Goal: Task Accomplishment & Management: Use online tool/utility

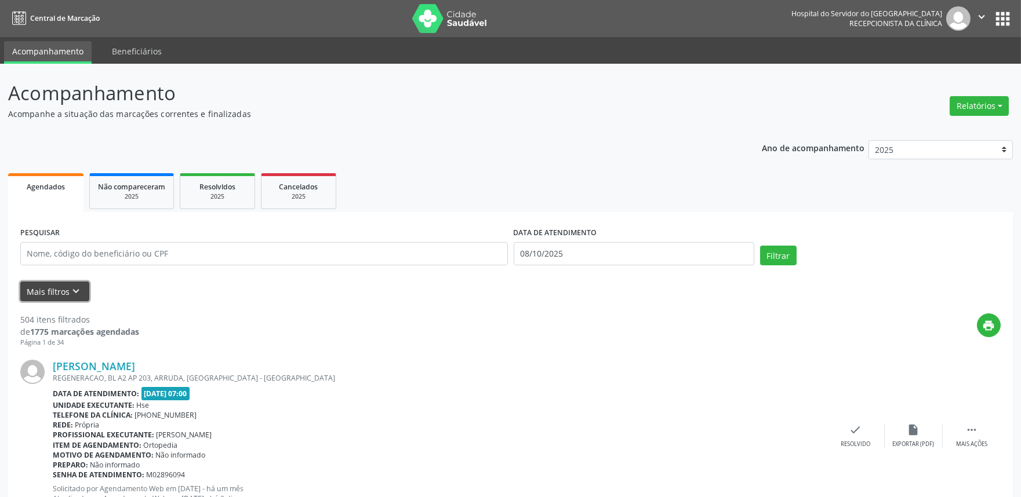
click at [72, 285] on icon "keyboard_arrow_down" at bounding box center [76, 291] width 13 height 13
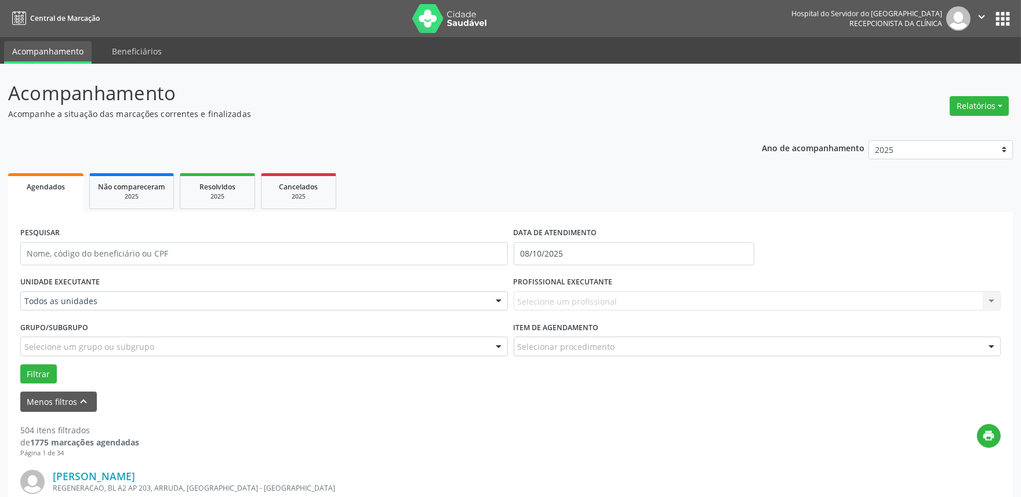
click at [170, 292] on div "Todos as unidades" at bounding box center [263, 302] width 487 height 20
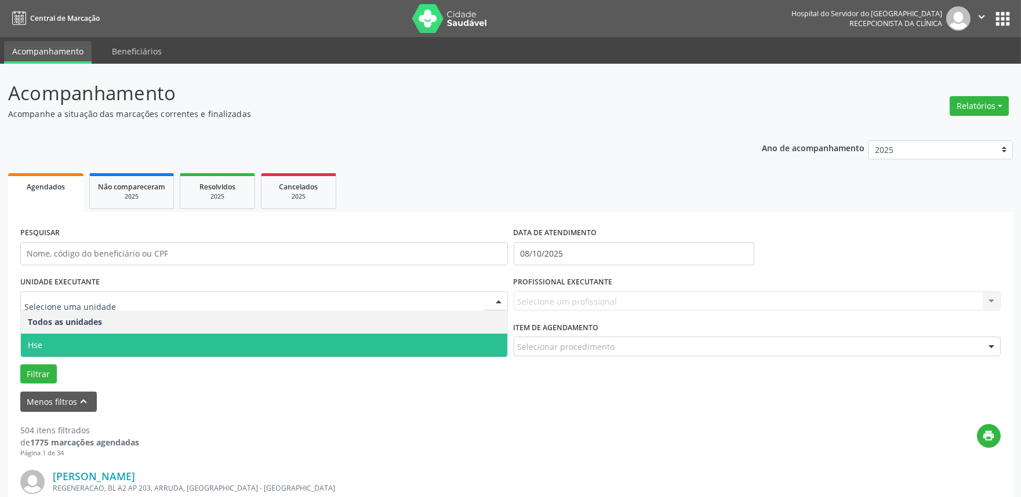
click at [113, 344] on span "Hse" at bounding box center [264, 345] width 486 height 23
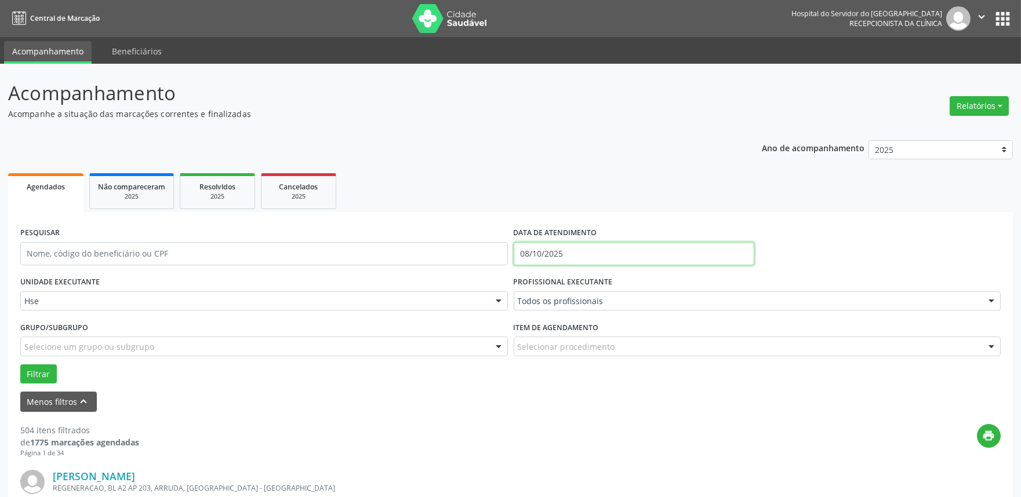
click at [569, 255] on input "08/10/2025" at bounding box center [633, 253] width 241 height 23
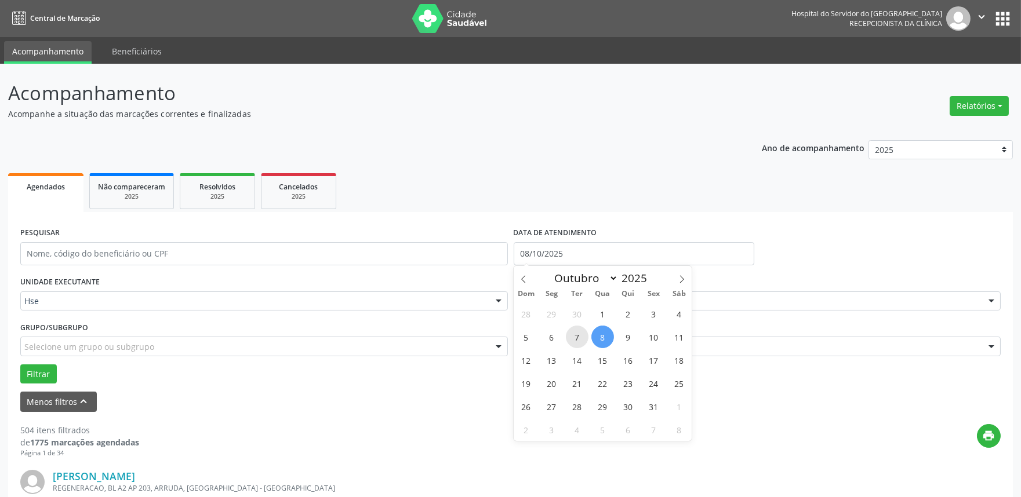
click at [584, 334] on span "7" at bounding box center [577, 337] width 23 height 23
type input "[DATE]"
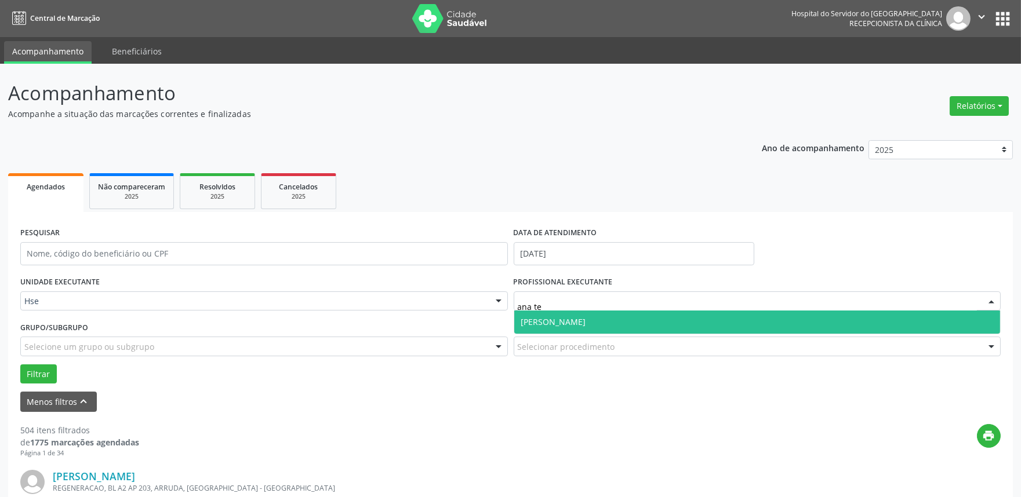
type input "[PERSON_NAME]"
drag, startPoint x: 626, startPoint y: 319, endPoint x: 576, endPoint y: 315, distance: 50.0
click at [586, 319] on span "[PERSON_NAME]" at bounding box center [553, 321] width 65 height 11
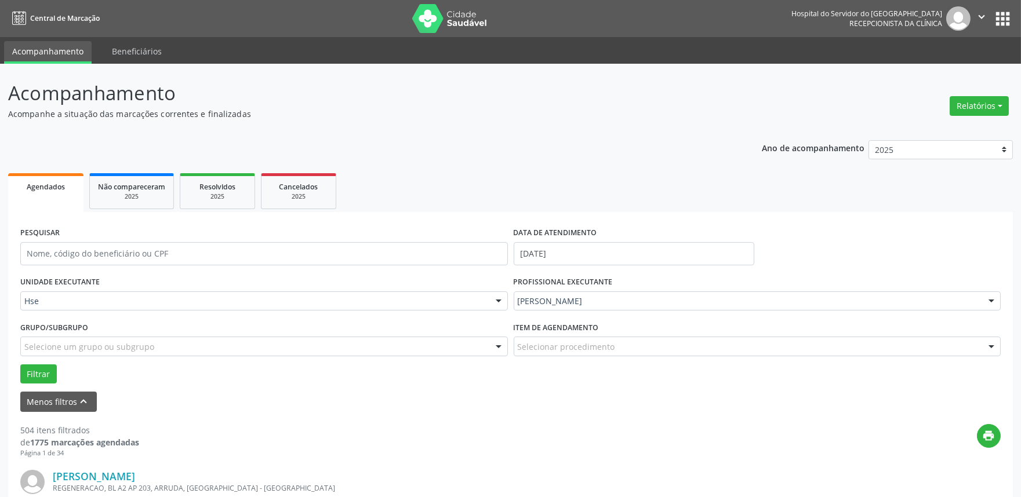
click at [56, 367] on div "Filtrar" at bounding box center [510, 375] width 986 height 20
click at [41, 367] on button "Filtrar" at bounding box center [38, 375] width 37 height 20
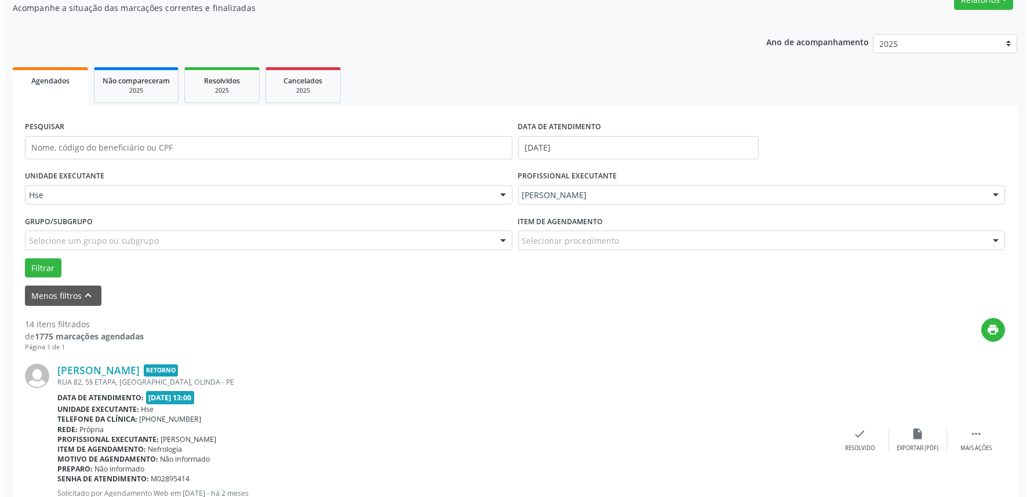
scroll to position [129, 0]
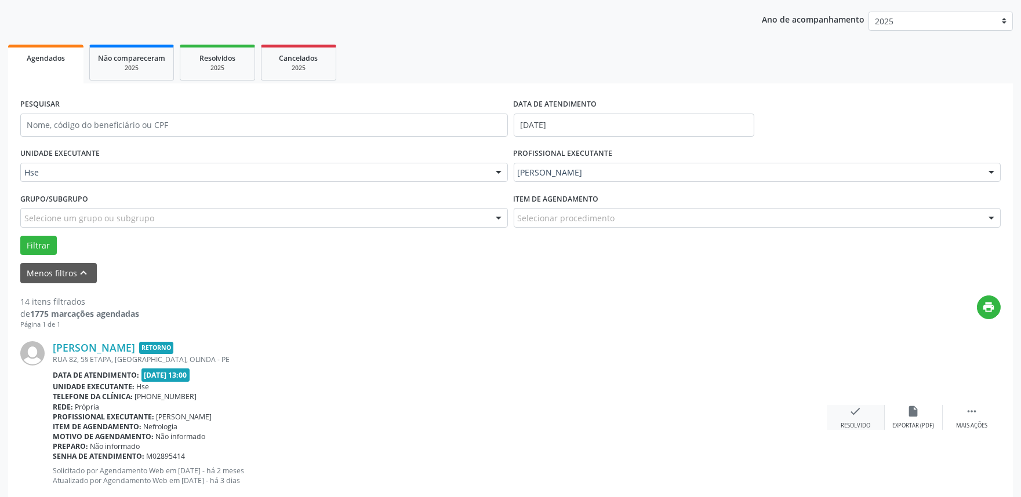
click at [859, 416] on icon "check" at bounding box center [855, 411] width 13 height 13
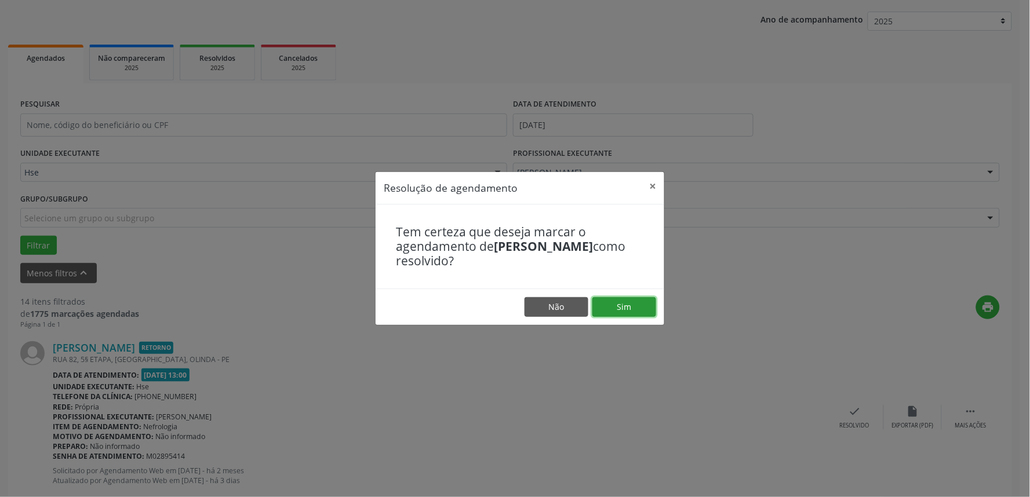
drag, startPoint x: 616, startPoint y: 302, endPoint x: 635, endPoint y: 319, distance: 25.0
click at [615, 302] on button "Sim" at bounding box center [624, 307] width 64 height 20
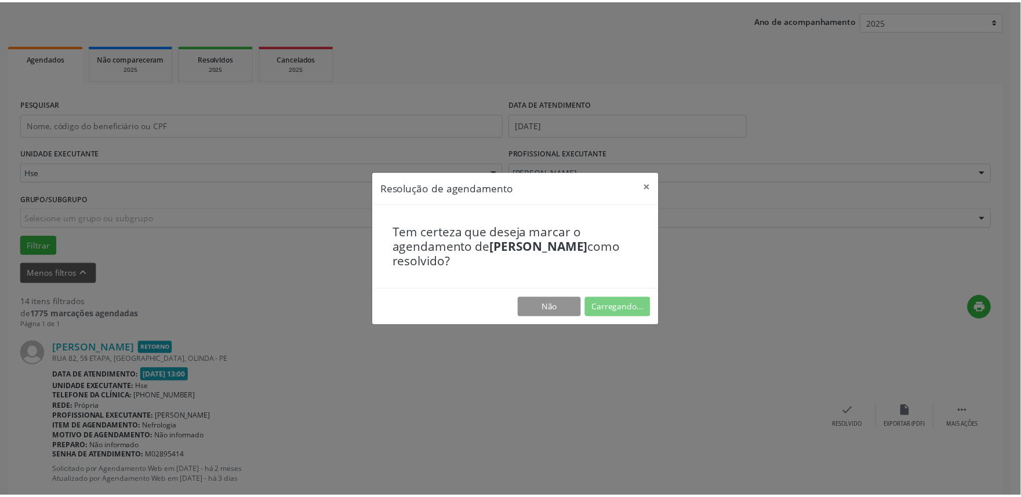
scroll to position [0, 0]
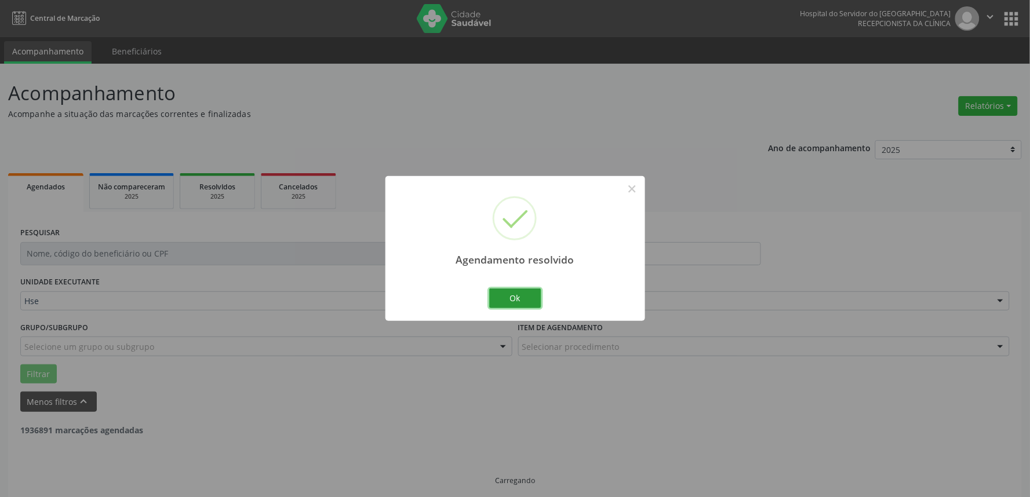
drag, startPoint x: 509, startPoint y: 293, endPoint x: 529, endPoint y: 300, distance: 20.9
click at [510, 293] on button "Ok" at bounding box center [515, 299] width 52 height 20
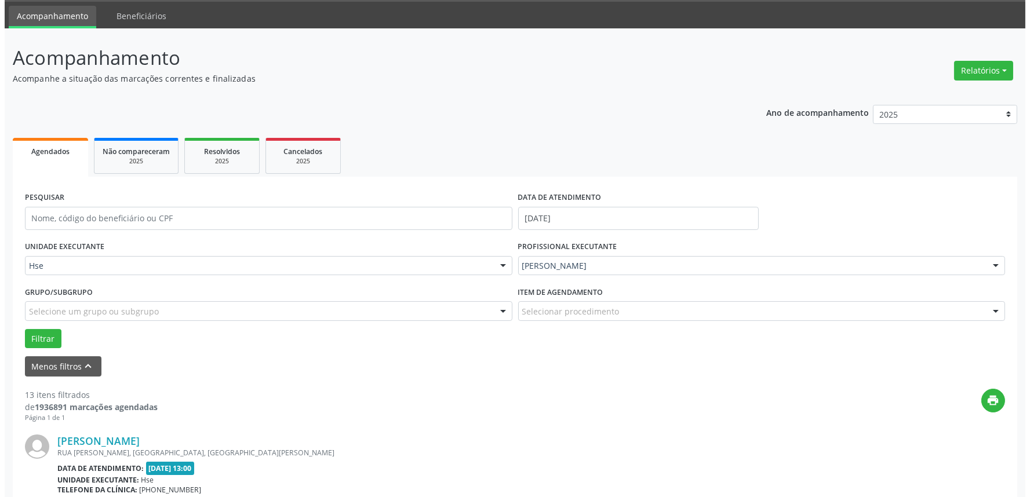
scroll to position [129, 0]
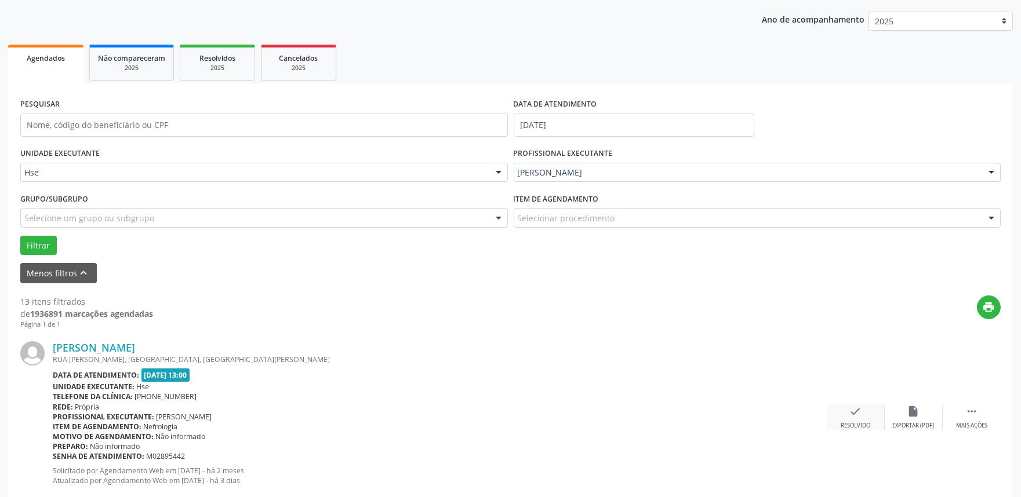
click at [868, 424] on div "Resolvido" at bounding box center [855, 426] width 30 height 8
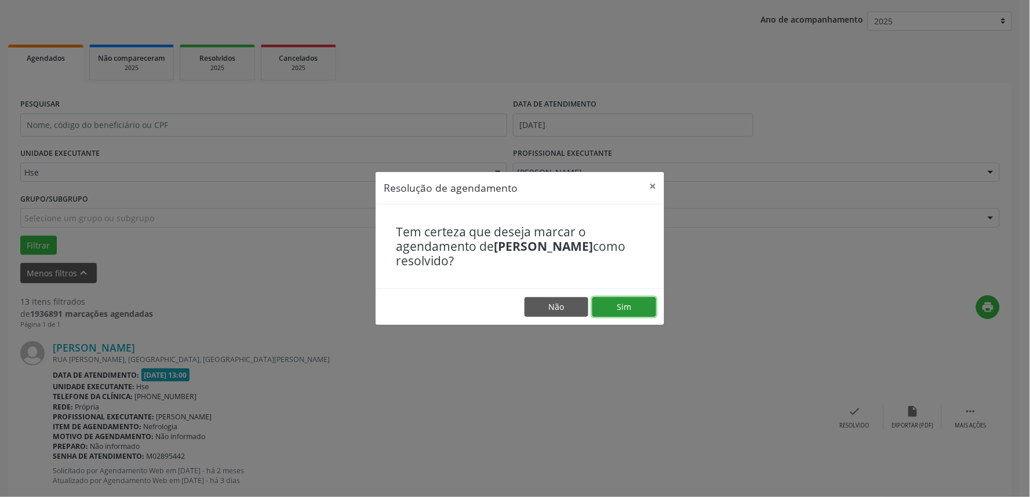
click at [631, 308] on button "Sim" at bounding box center [624, 307] width 64 height 20
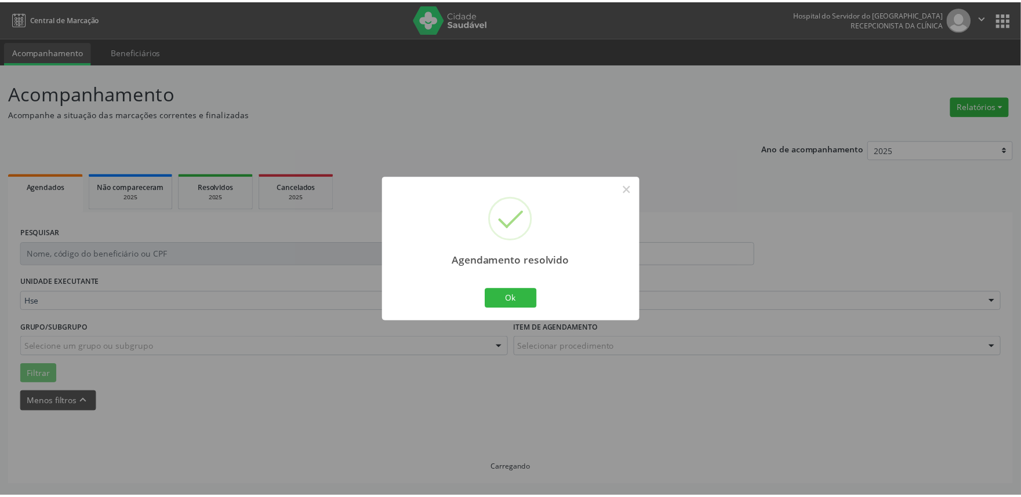
scroll to position [0, 0]
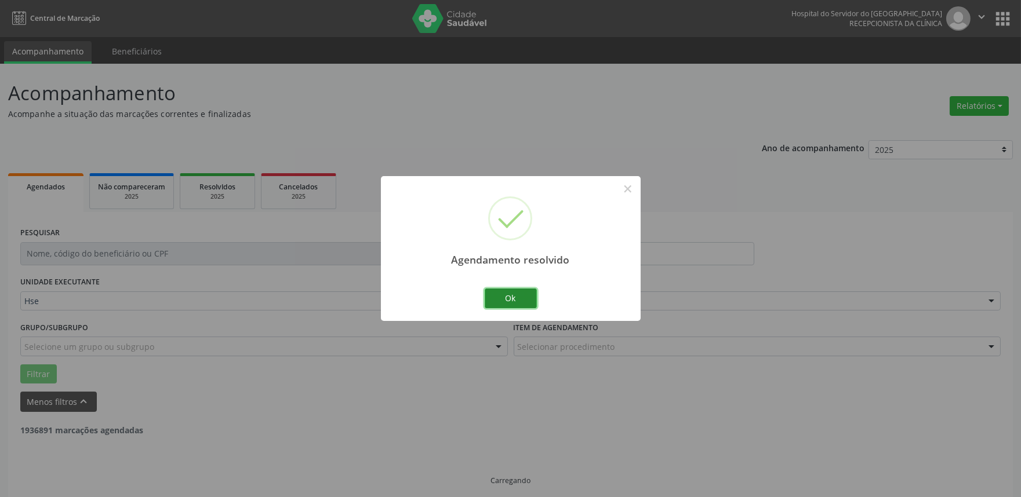
click at [506, 292] on button "Ok" at bounding box center [511, 299] width 52 height 20
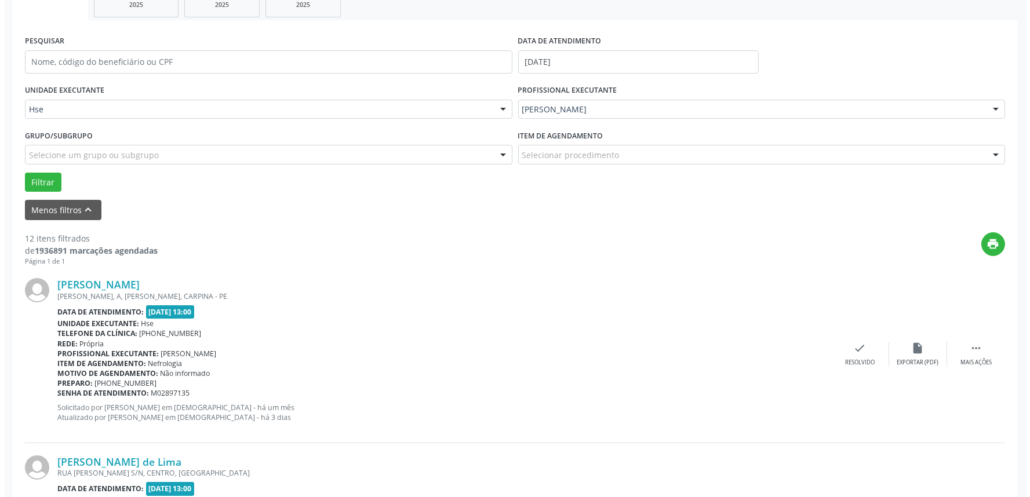
scroll to position [193, 0]
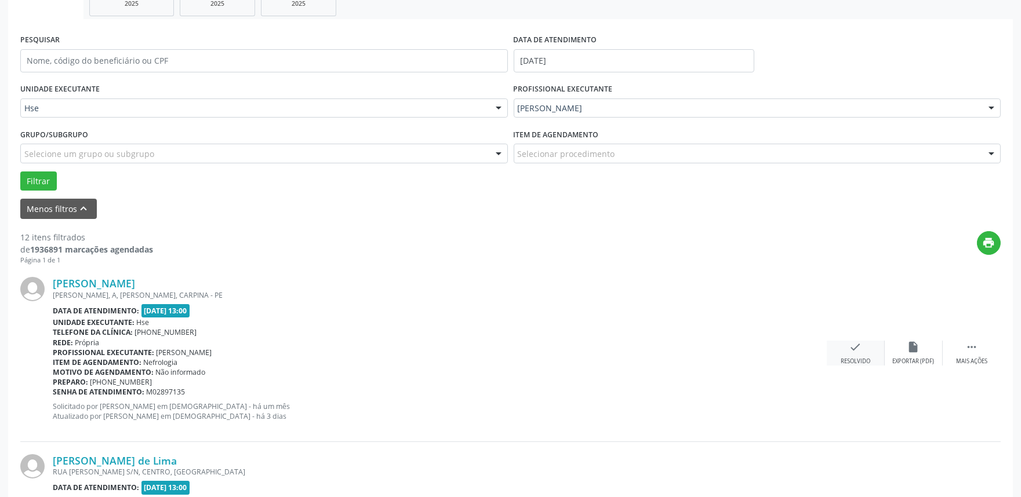
click at [830, 357] on div "check Resolvido" at bounding box center [855, 353] width 58 height 25
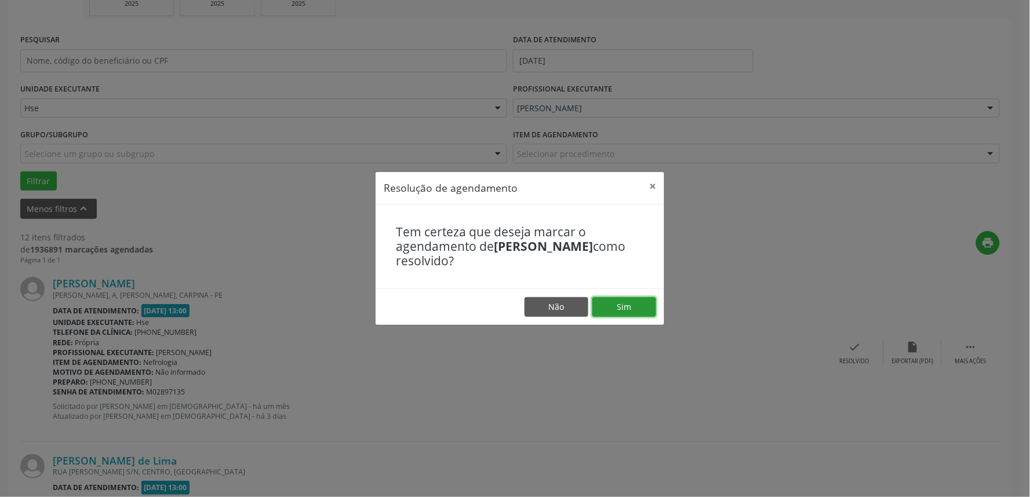
click at [624, 308] on button "Sim" at bounding box center [624, 307] width 64 height 20
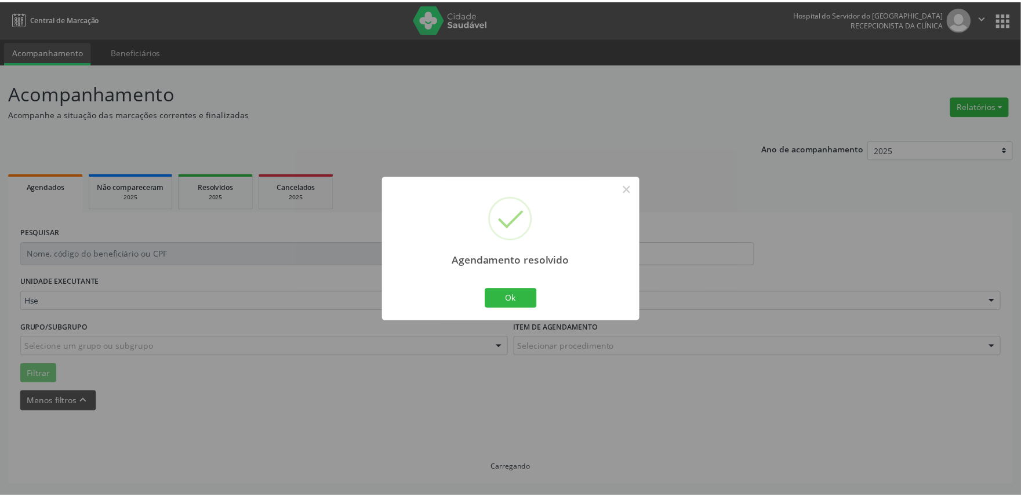
scroll to position [0, 0]
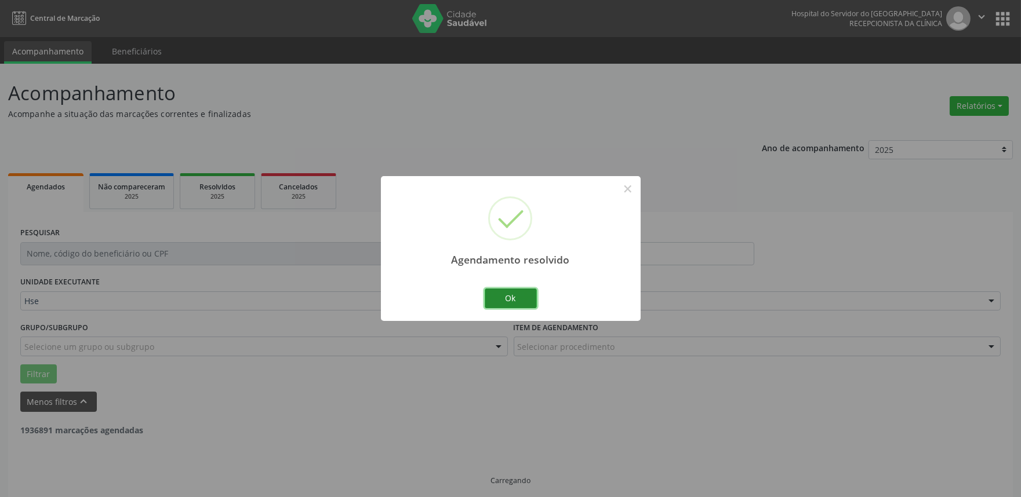
click at [502, 296] on button "Ok" at bounding box center [511, 299] width 52 height 20
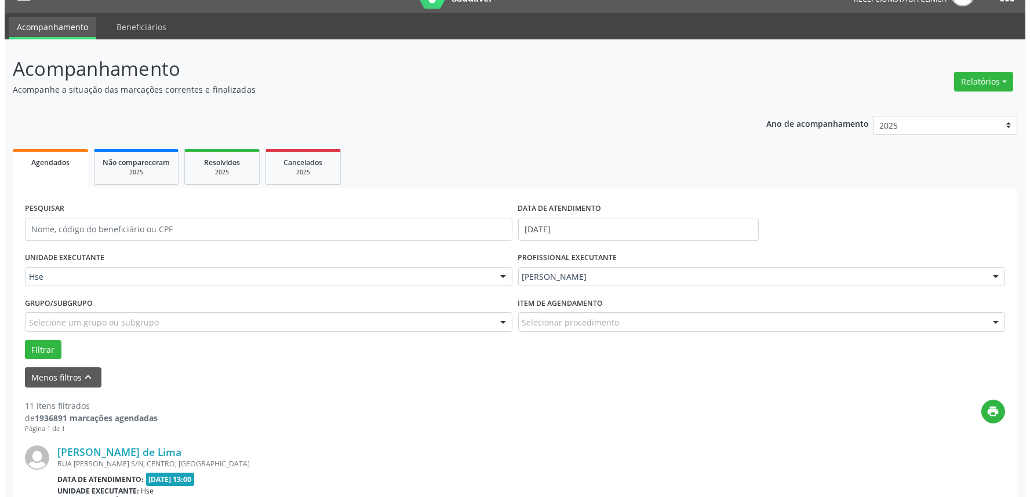
scroll to position [64, 0]
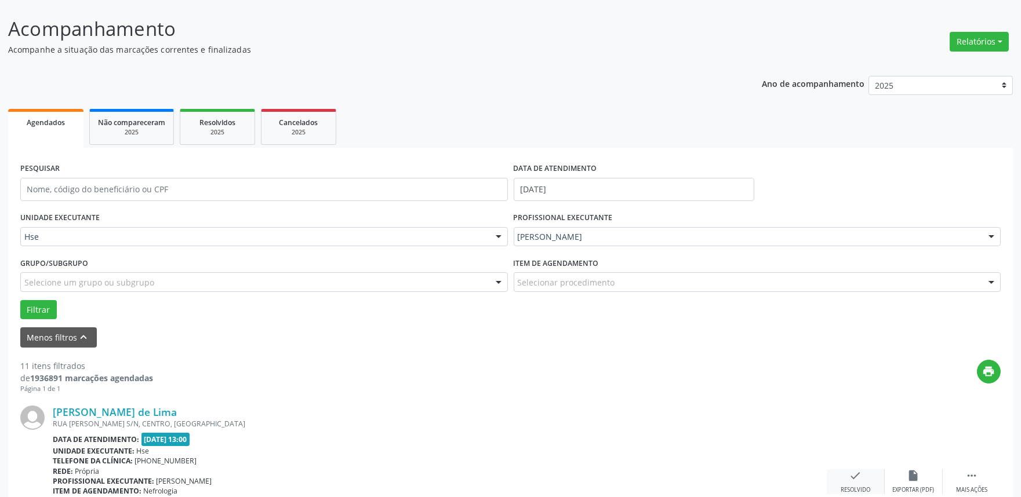
click at [849, 473] on icon "check" at bounding box center [855, 475] width 13 height 13
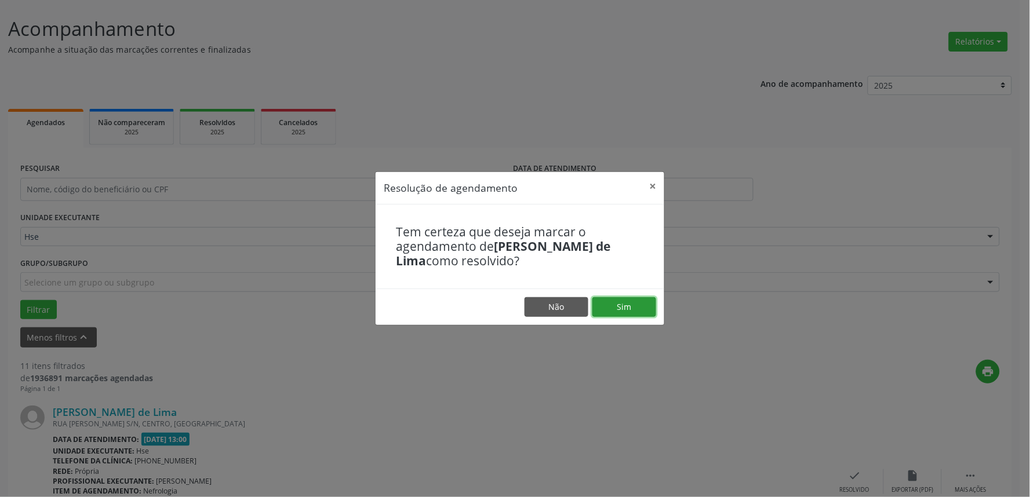
click at [624, 311] on button "Sim" at bounding box center [624, 307] width 64 height 20
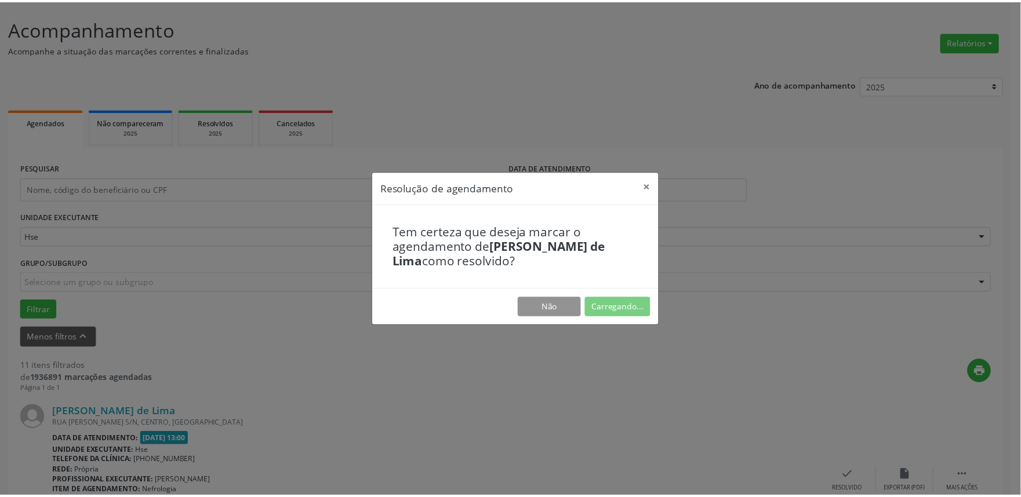
scroll to position [0, 0]
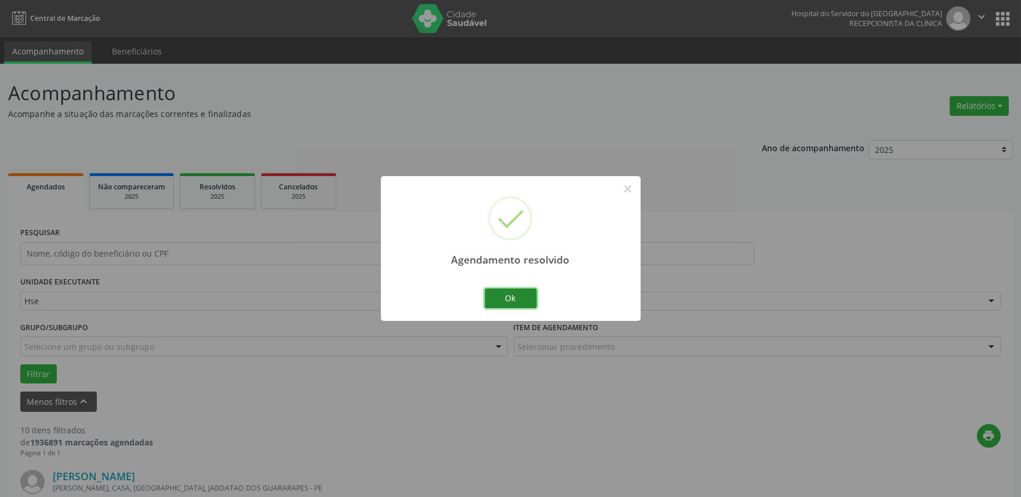
click at [510, 303] on button "Ok" at bounding box center [511, 299] width 52 height 20
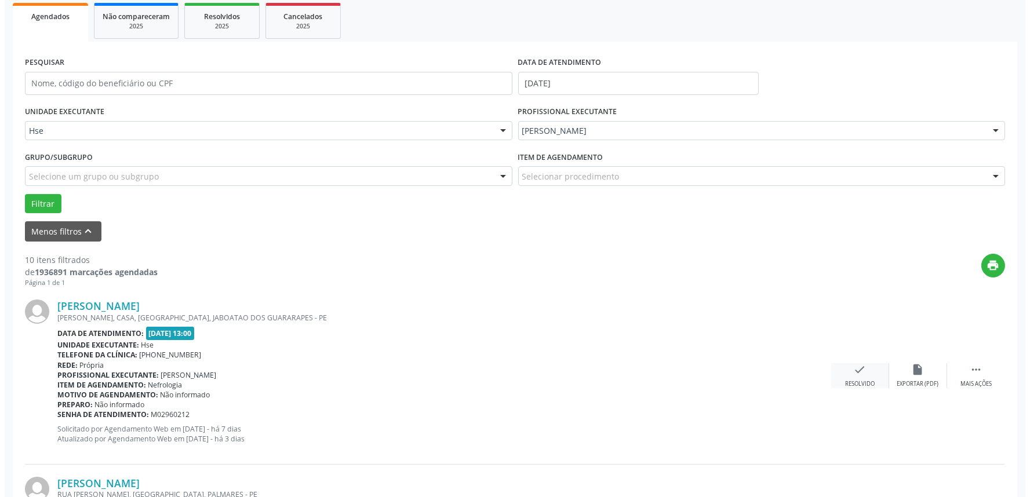
scroll to position [193, 0]
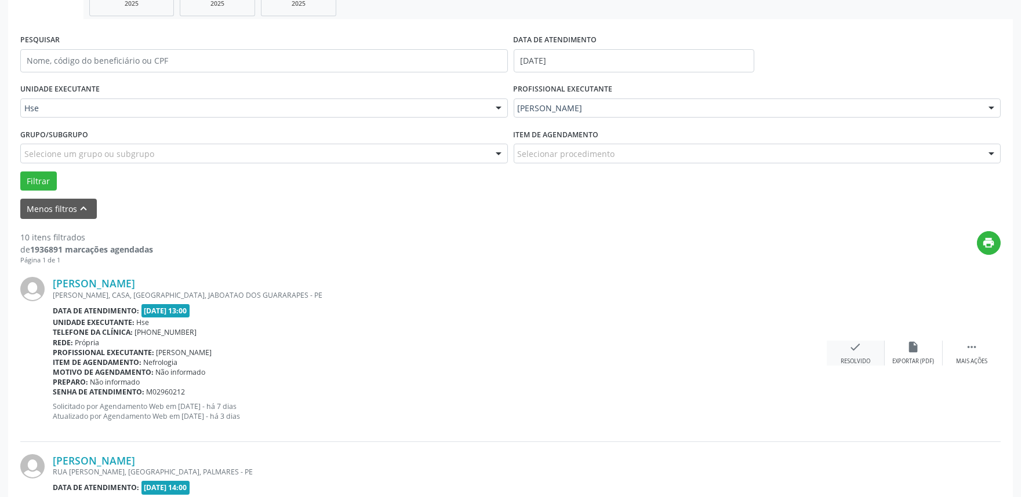
click at [862, 342] on div "check Resolvido" at bounding box center [855, 353] width 58 height 25
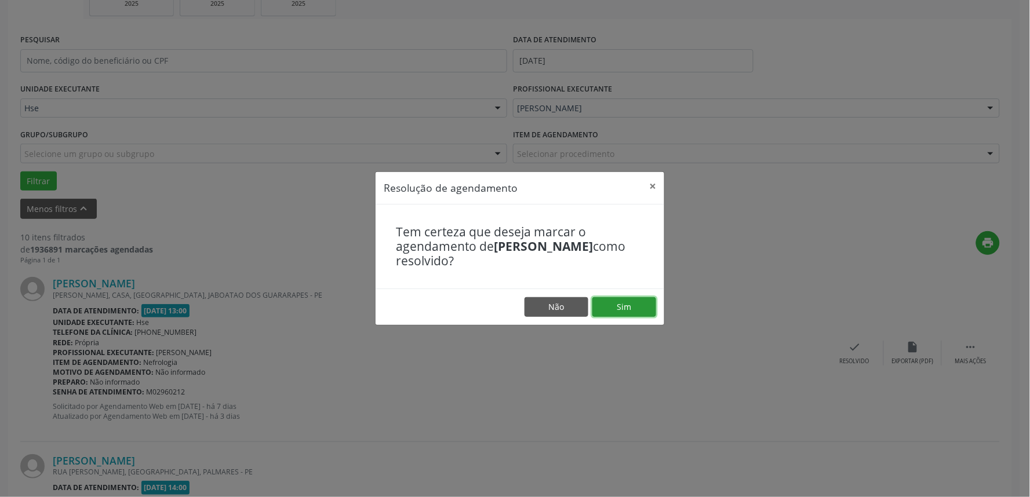
click at [632, 306] on button "Sim" at bounding box center [624, 307] width 64 height 20
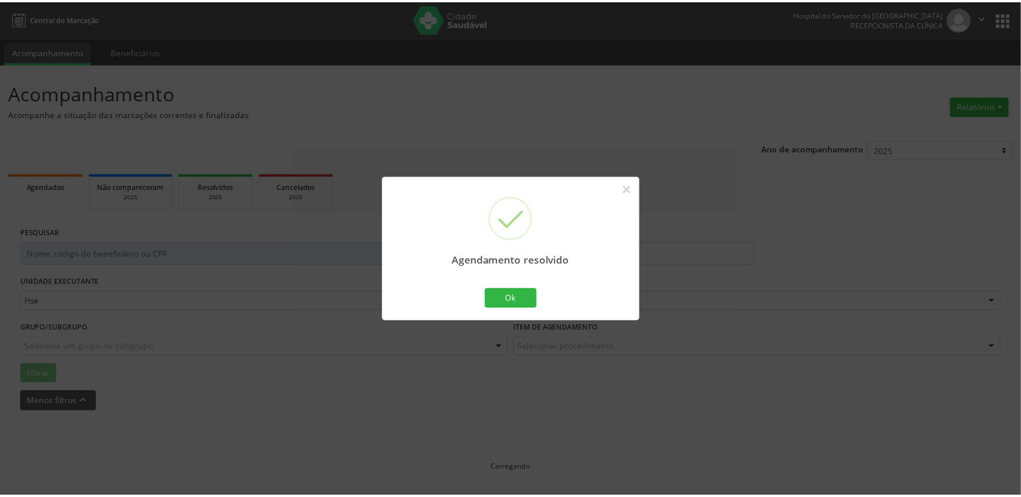
scroll to position [0, 0]
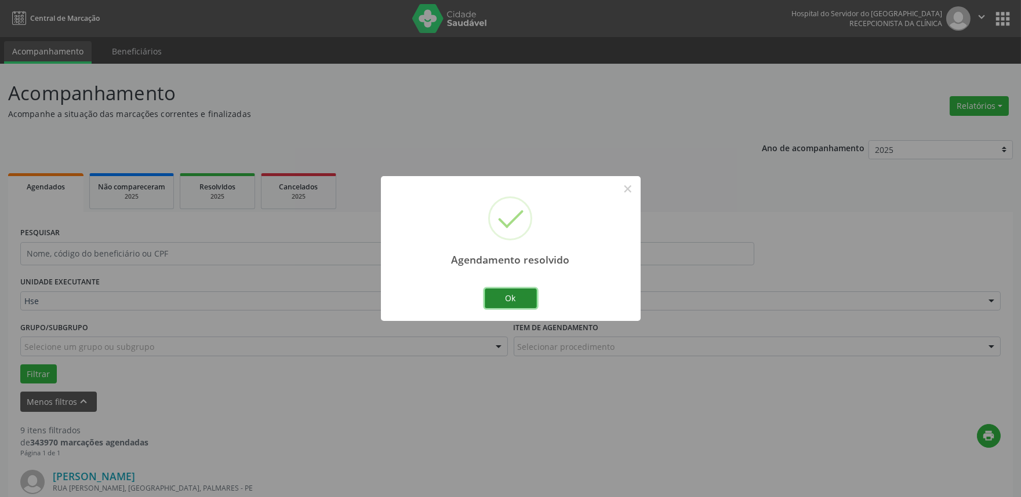
click at [510, 302] on button "Ok" at bounding box center [511, 299] width 52 height 20
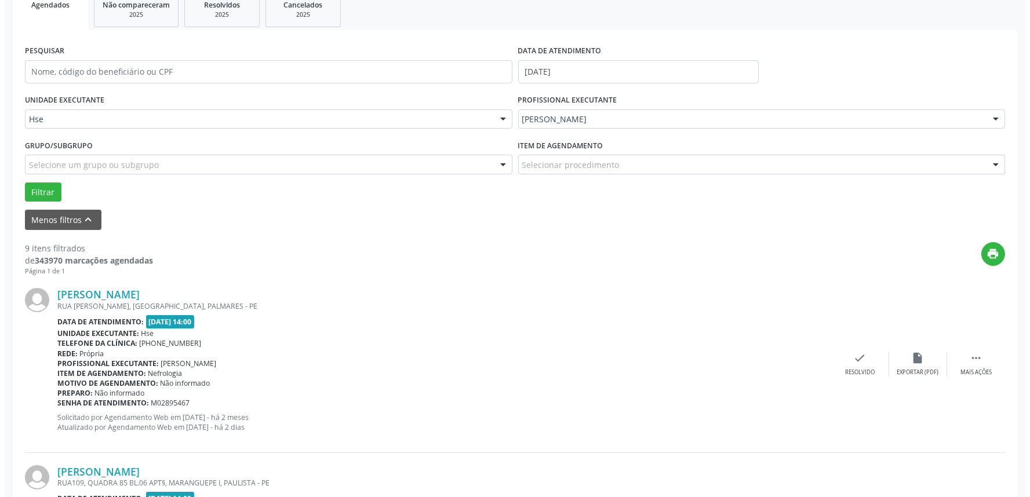
scroll to position [193, 0]
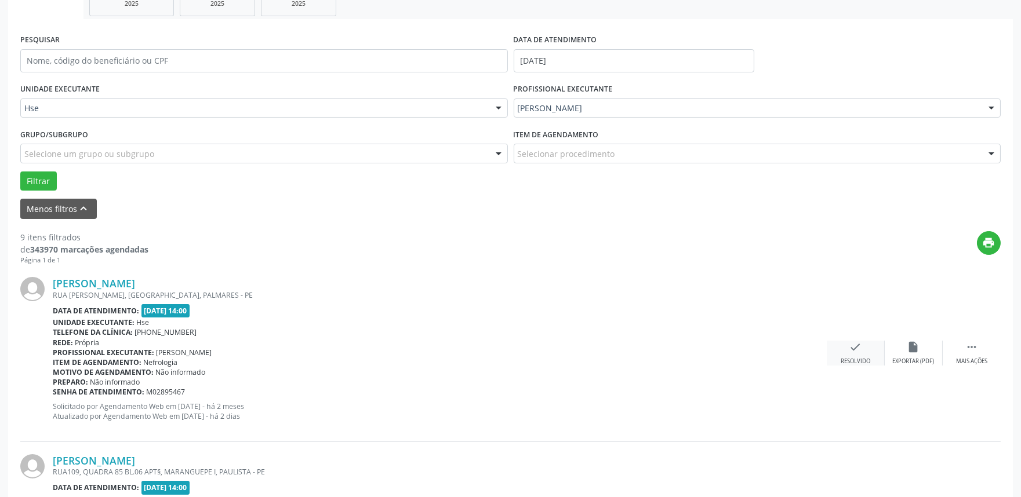
click at [855, 350] on icon "check" at bounding box center [855, 347] width 13 height 13
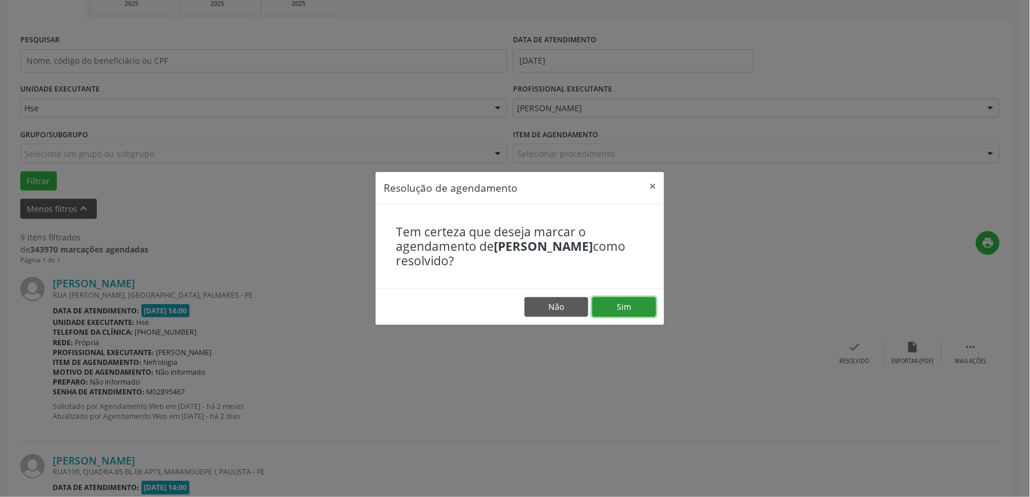
drag, startPoint x: 635, startPoint y: 314, endPoint x: 610, endPoint y: 322, distance: 26.2
click at [633, 316] on button "Sim" at bounding box center [624, 307] width 64 height 20
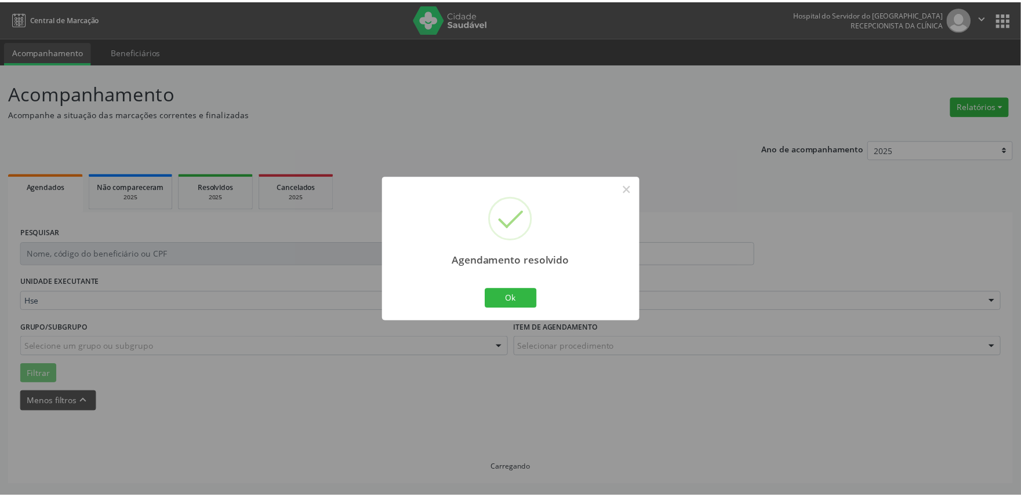
scroll to position [0, 0]
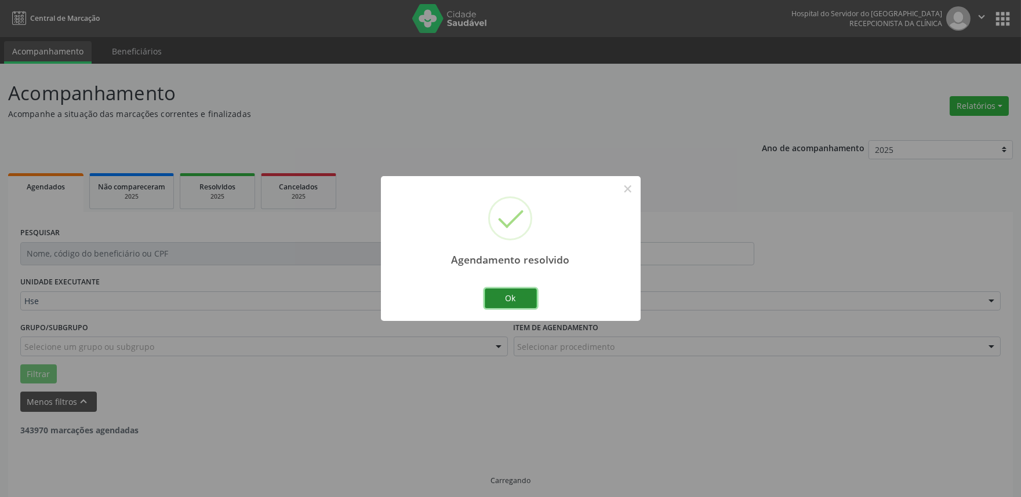
click at [525, 305] on button "Ok" at bounding box center [511, 299] width 52 height 20
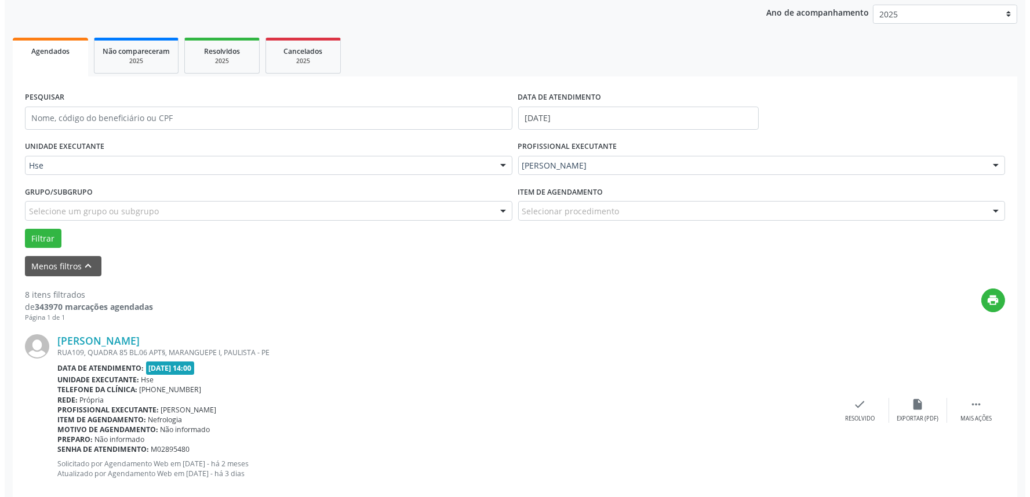
scroll to position [136, 0]
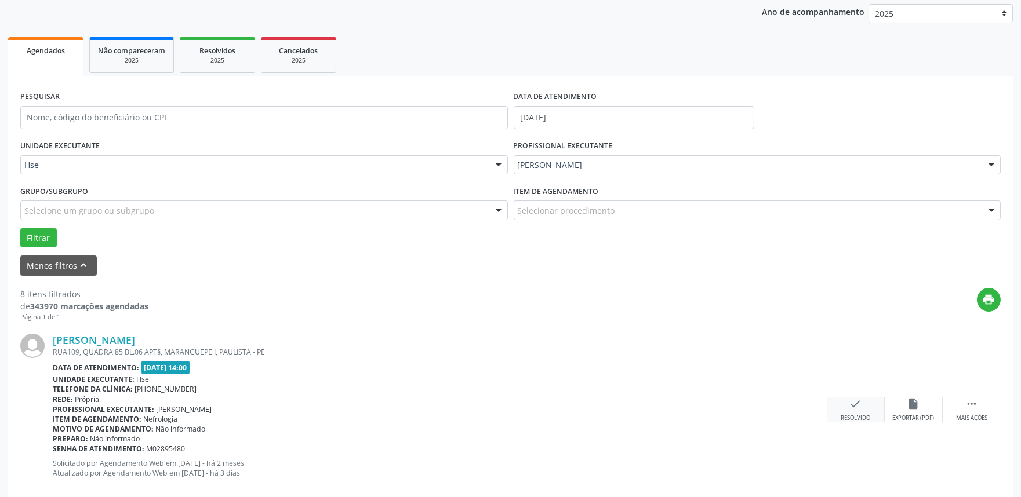
click at [850, 407] on icon "check" at bounding box center [855, 404] width 13 height 13
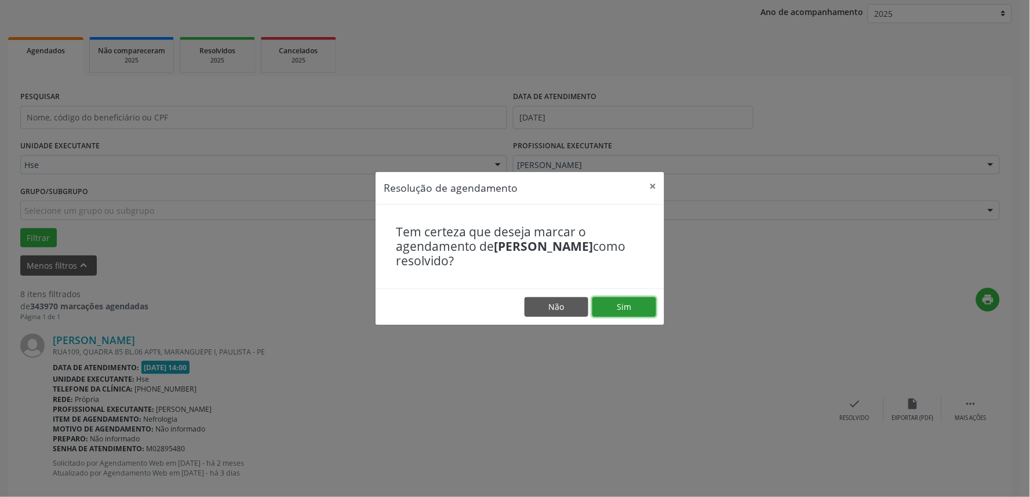
click at [638, 304] on button "Sim" at bounding box center [624, 307] width 64 height 20
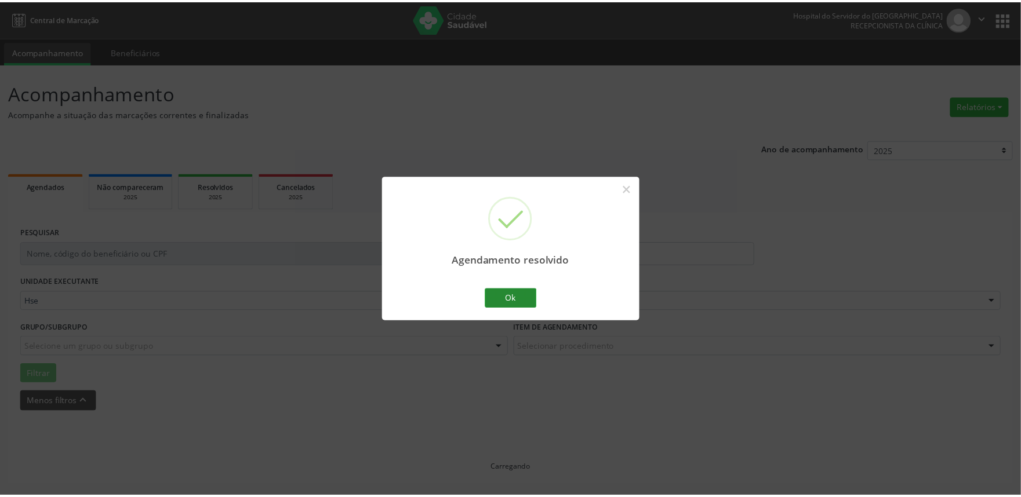
scroll to position [0, 0]
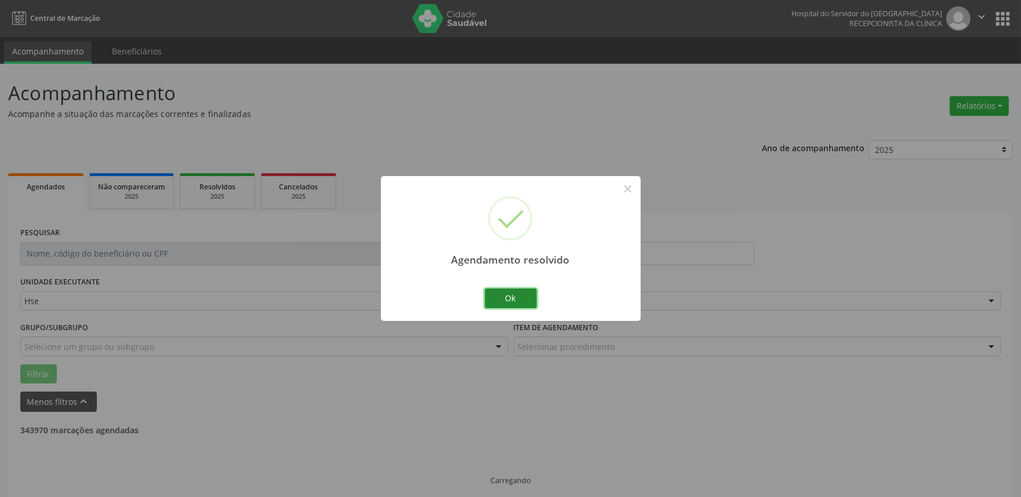
click at [529, 298] on button "Ok" at bounding box center [511, 299] width 52 height 20
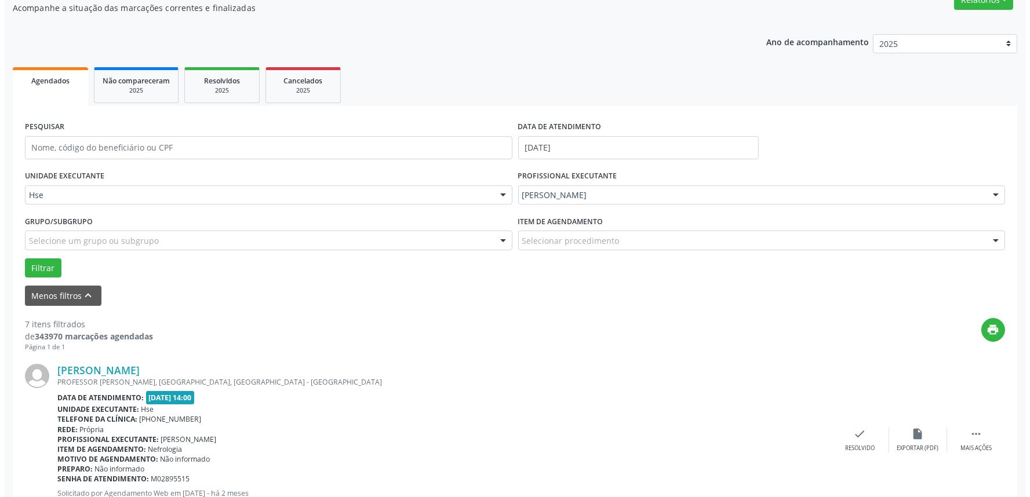
scroll to position [136, 0]
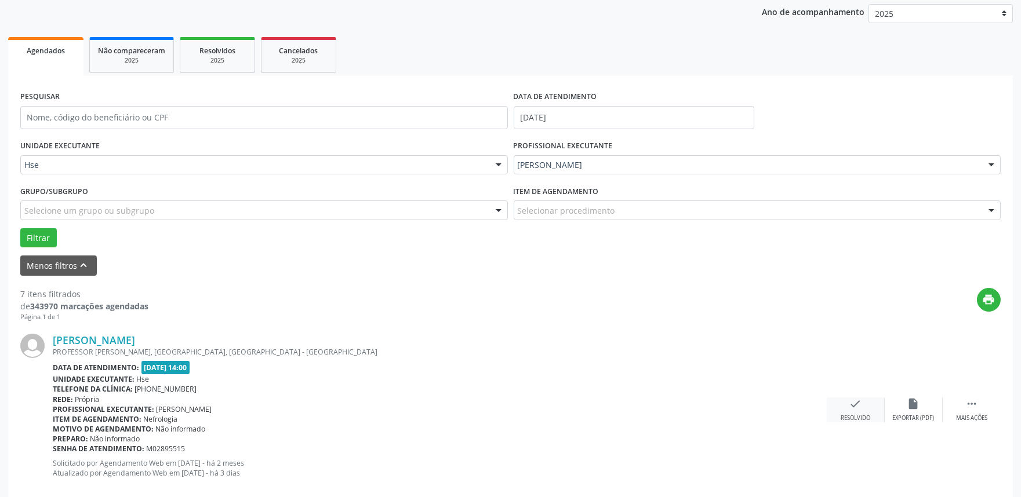
click at [843, 400] on div "check Resolvido" at bounding box center [855, 410] width 58 height 25
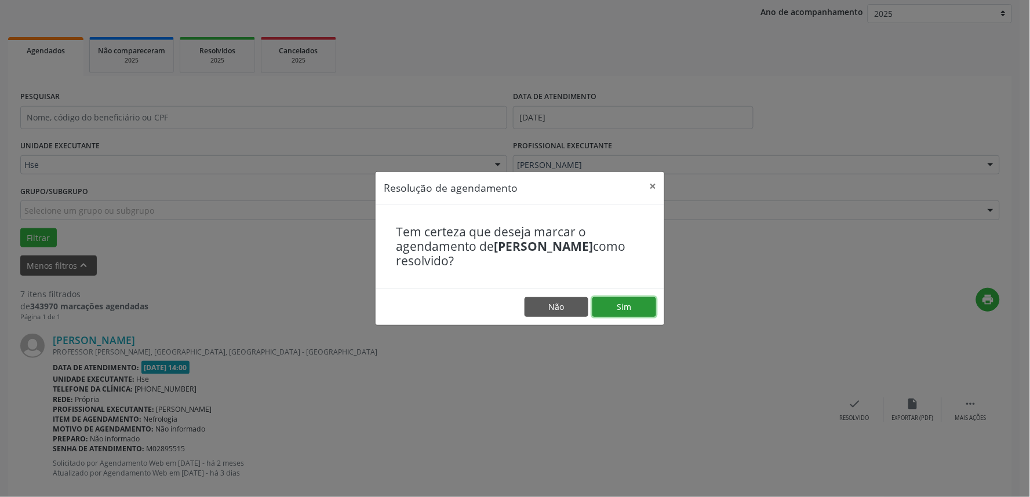
click at [621, 313] on button "Sim" at bounding box center [624, 307] width 64 height 20
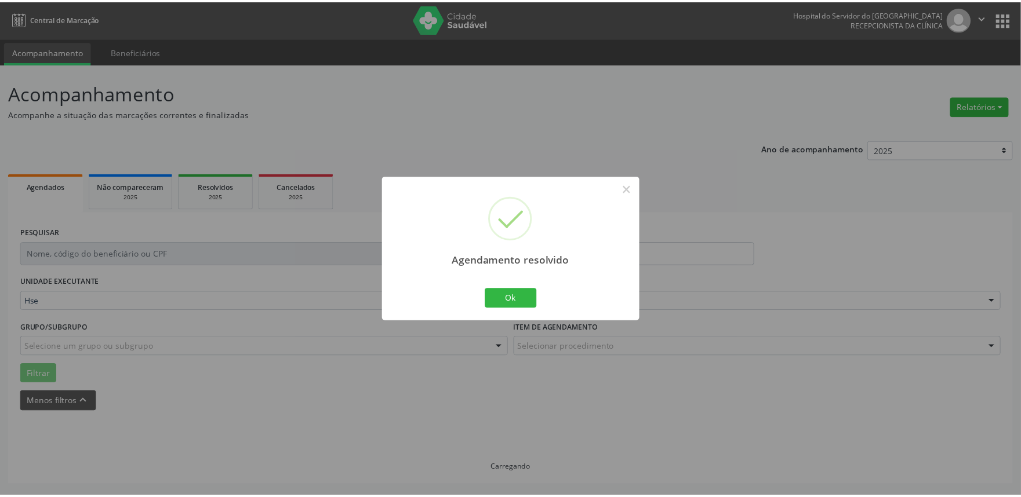
scroll to position [0, 0]
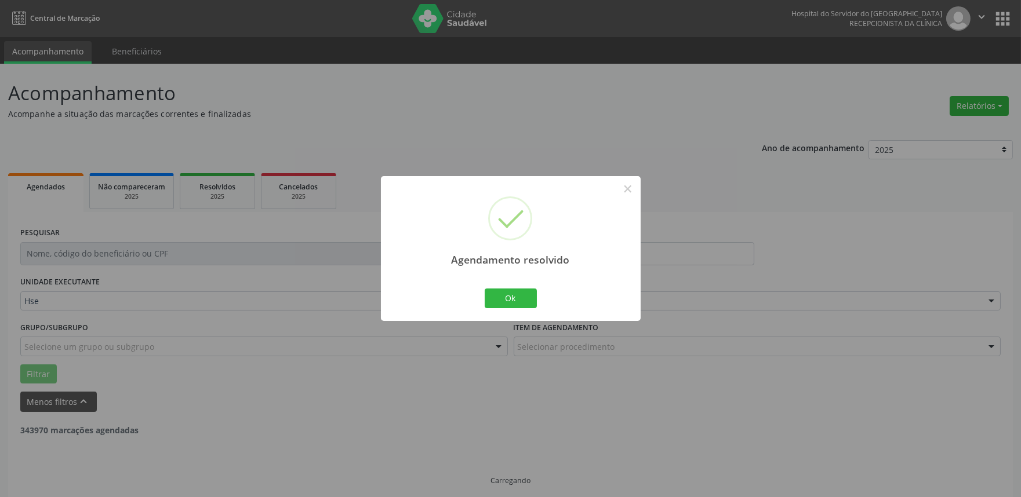
click at [524, 311] on div "Agendamento resolvido × Ok Cancel" at bounding box center [511, 248] width 260 height 144
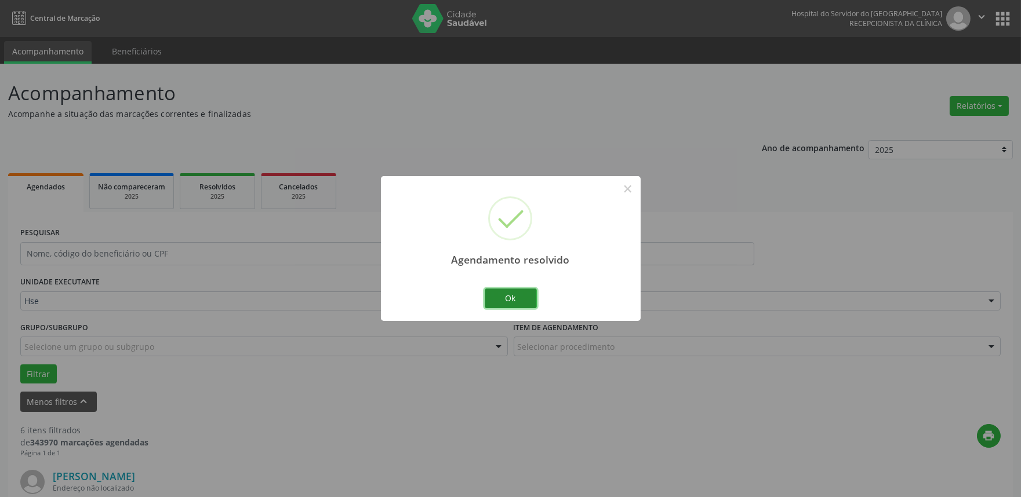
click at [524, 305] on button "Ok" at bounding box center [511, 299] width 52 height 20
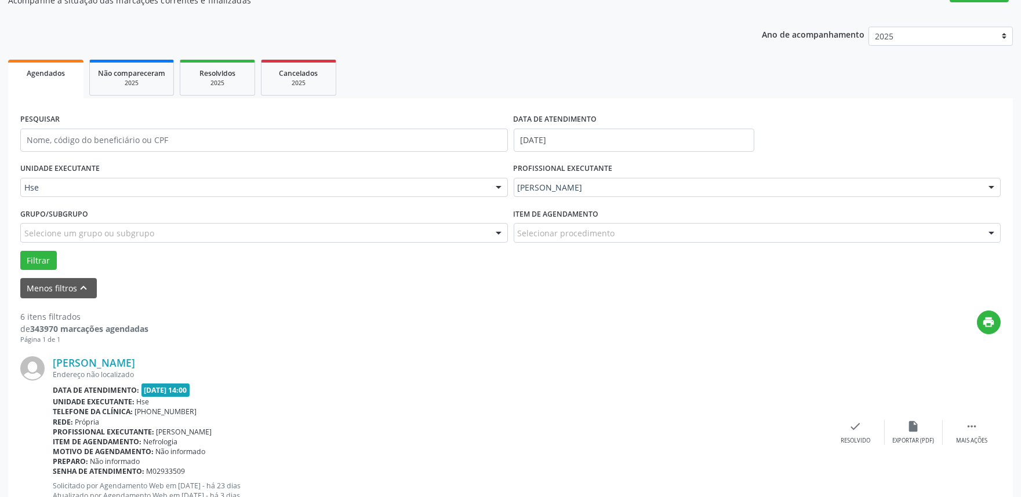
scroll to position [193, 0]
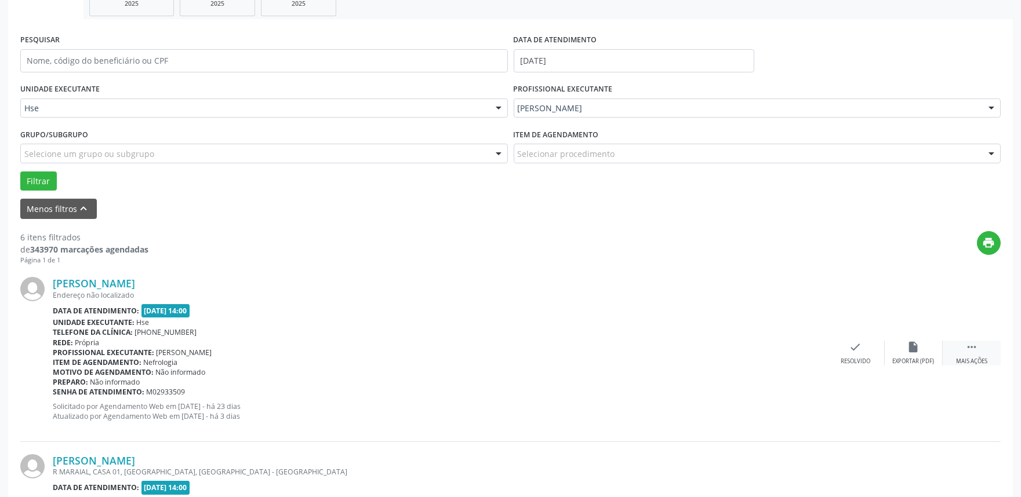
click at [975, 354] on div " Mais ações" at bounding box center [971, 353] width 58 height 25
click at [902, 352] on div "alarm_off Não compareceu" at bounding box center [913, 353] width 58 height 25
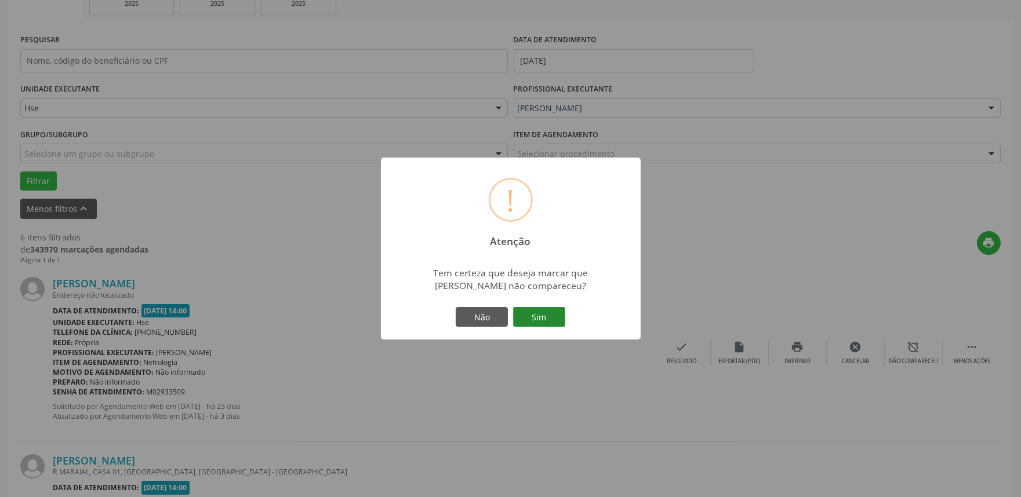
click at [545, 319] on button "Sim" at bounding box center [539, 317] width 52 height 20
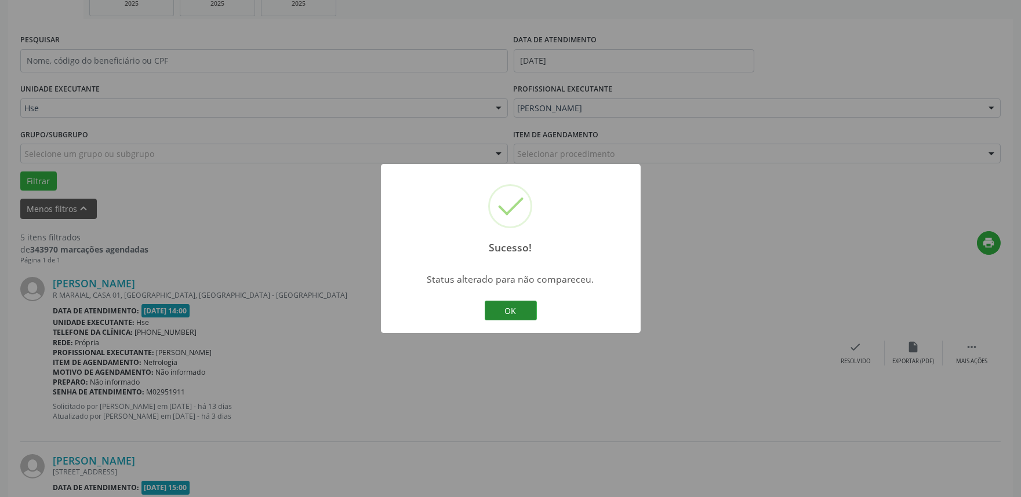
click at [520, 315] on button "OK" at bounding box center [511, 311] width 52 height 20
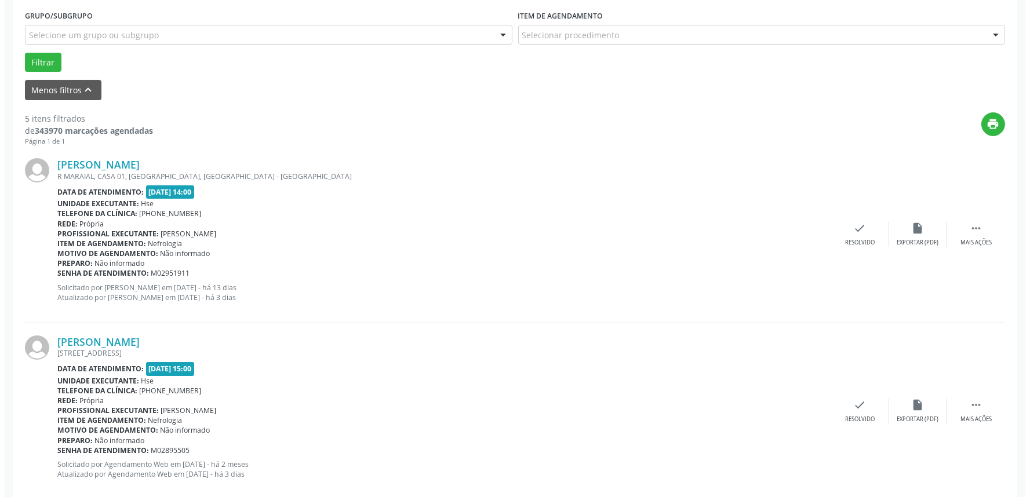
scroll to position [322, 0]
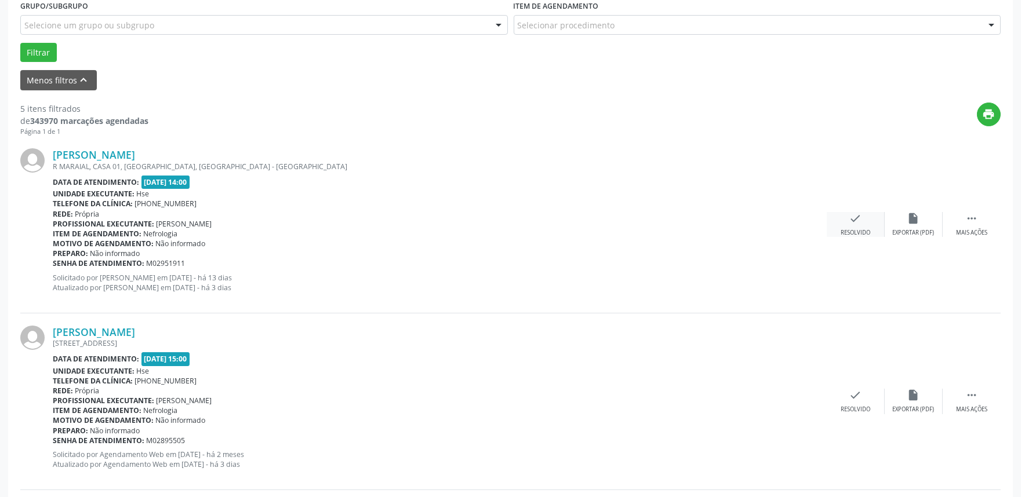
click at [854, 217] on icon "check" at bounding box center [855, 218] width 13 height 13
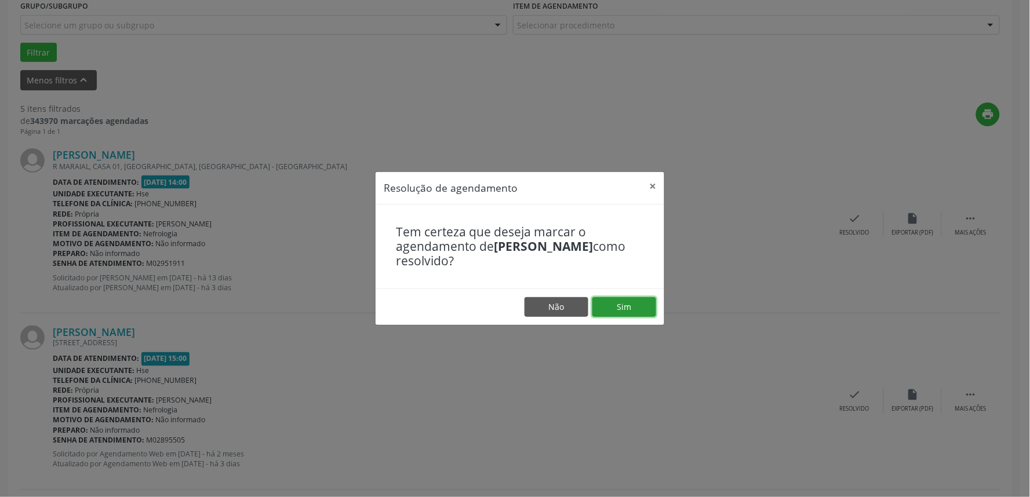
click at [640, 309] on button "Sim" at bounding box center [624, 307] width 64 height 20
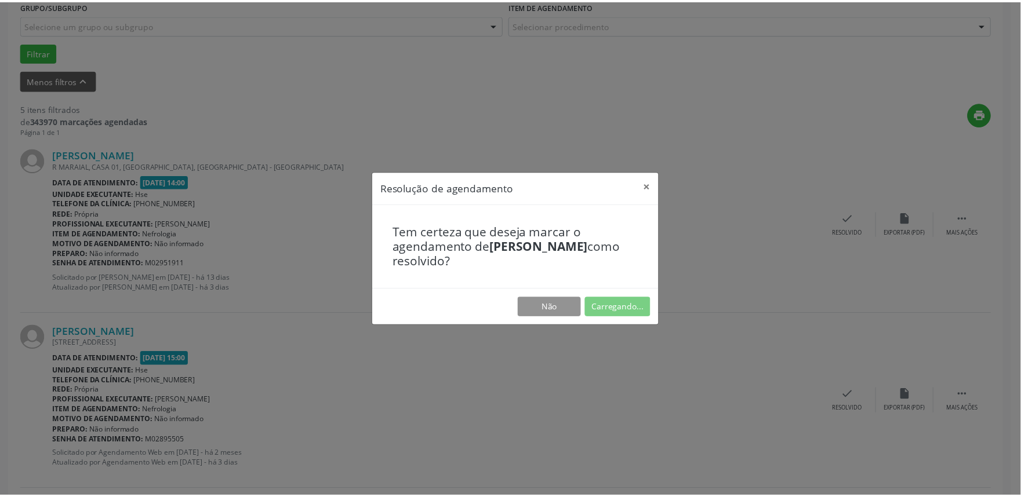
scroll to position [0, 0]
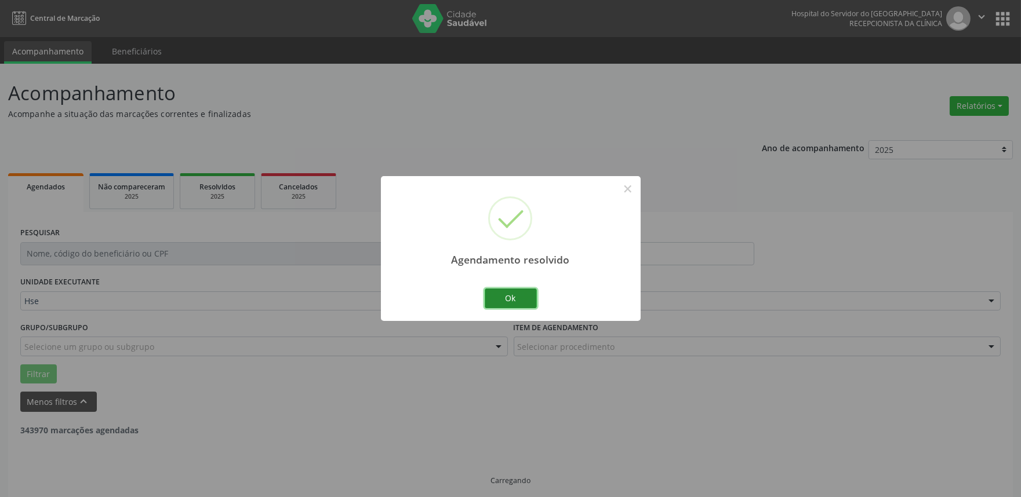
click at [508, 297] on button "Ok" at bounding box center [511, 299] width 52 height 20
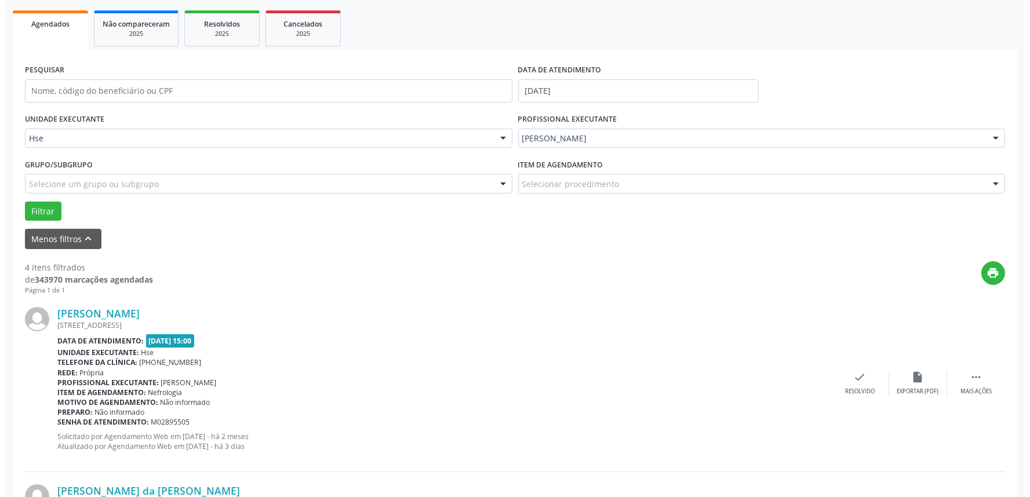
scroll to position [193, 0]
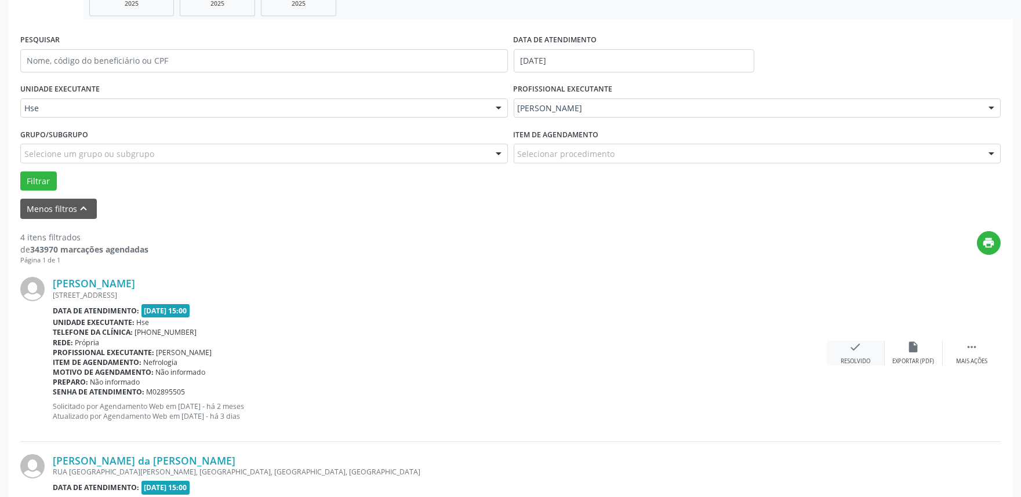
click at [858, 351] on icon "check" at bounding box center [855, 347] width 13 height 13
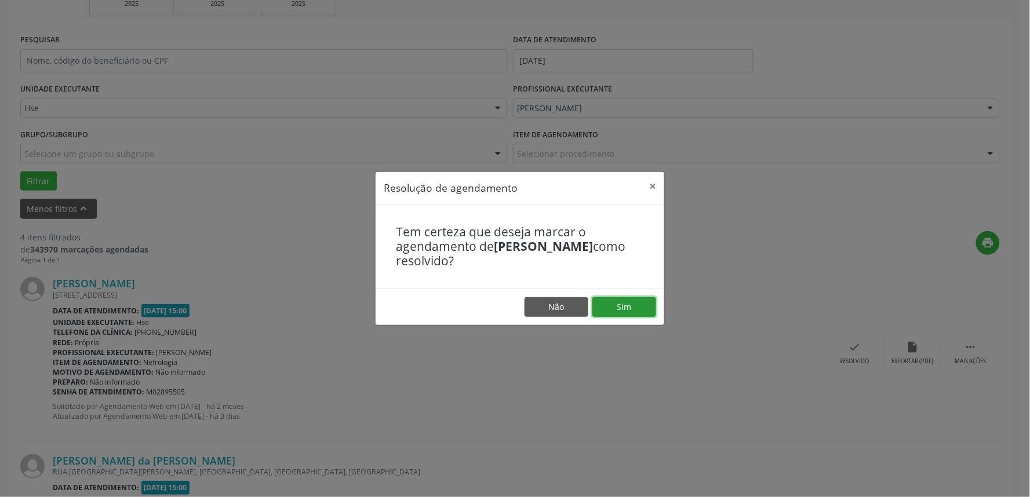
click at [636, 305] on button "Sim" at bounding box center [624, 307] width 64 height 20
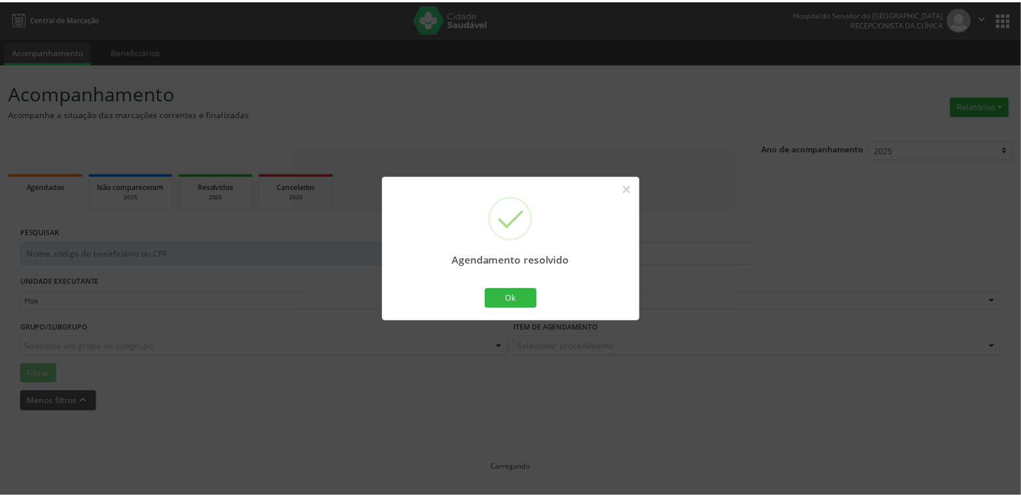
scroll to position [0, 0]
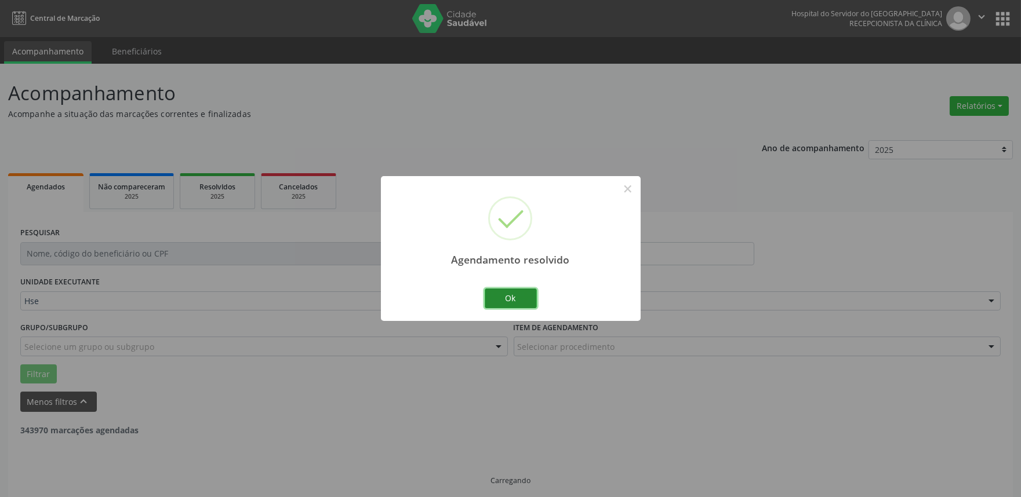
click at [513, 296] on button "Ok" at bounding box center [511, 299] width 52 height 20
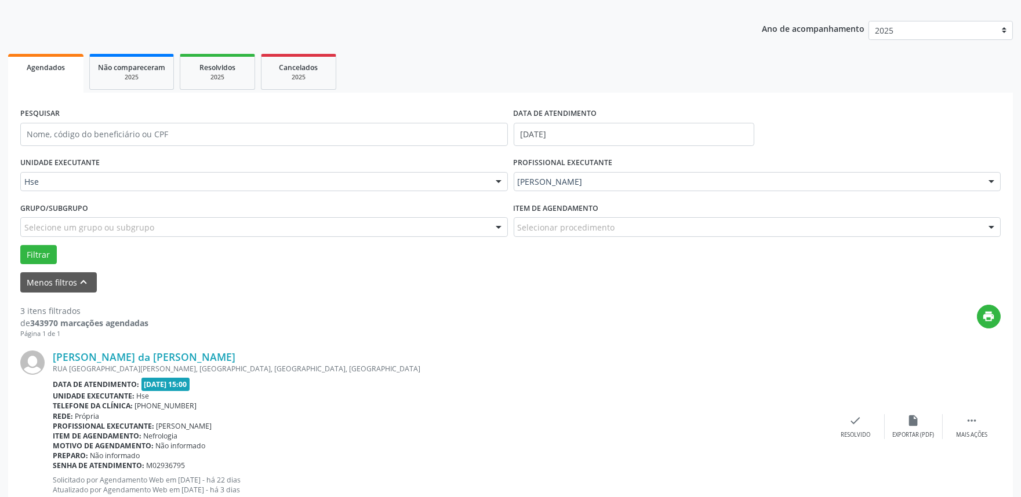
scroll to position [129, 0]
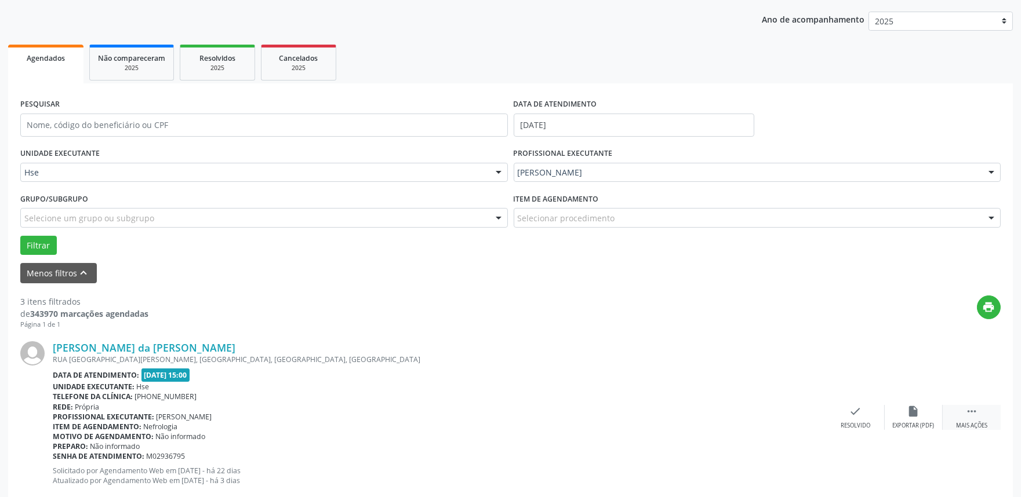
click at [970, 420] on div " Mais ações" at bounding box center [971, 417] width 58 height 25
click at [905, 418] on div "alarm_off Não compareceu" at bounding box center [913, 417] width 58 height 25
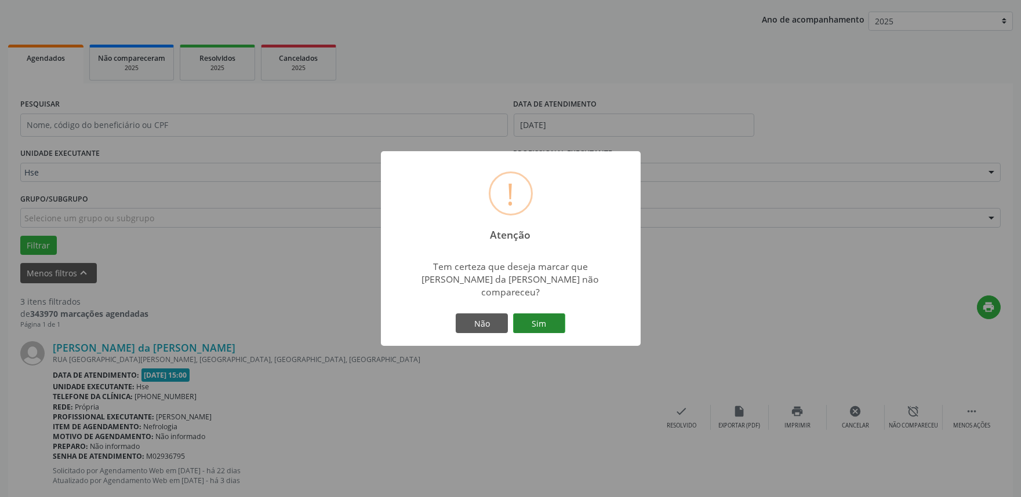
click at [535, 319] on button "Sim" at bounding box center [539, 324] width 52 height 20
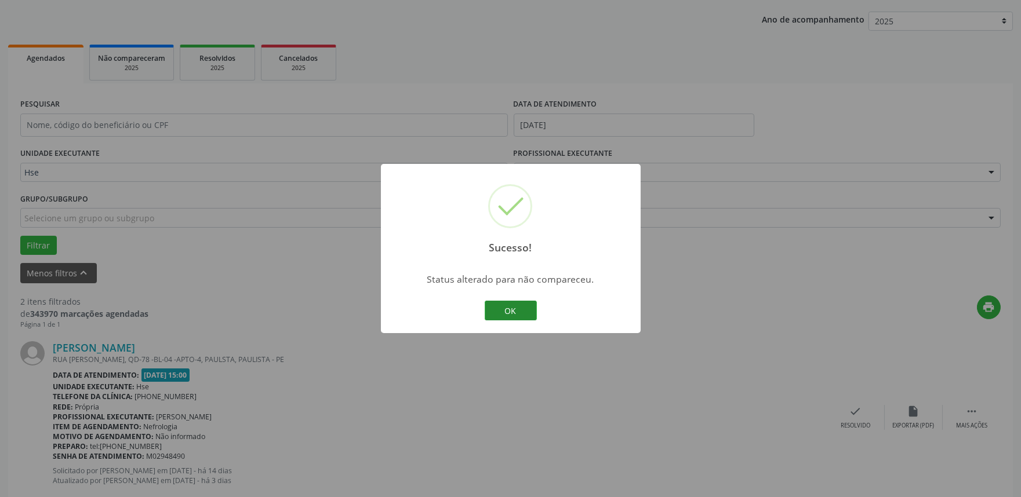
click at [501, 316] on button "OK" at bounding box center [511, 311] width 52 height 20
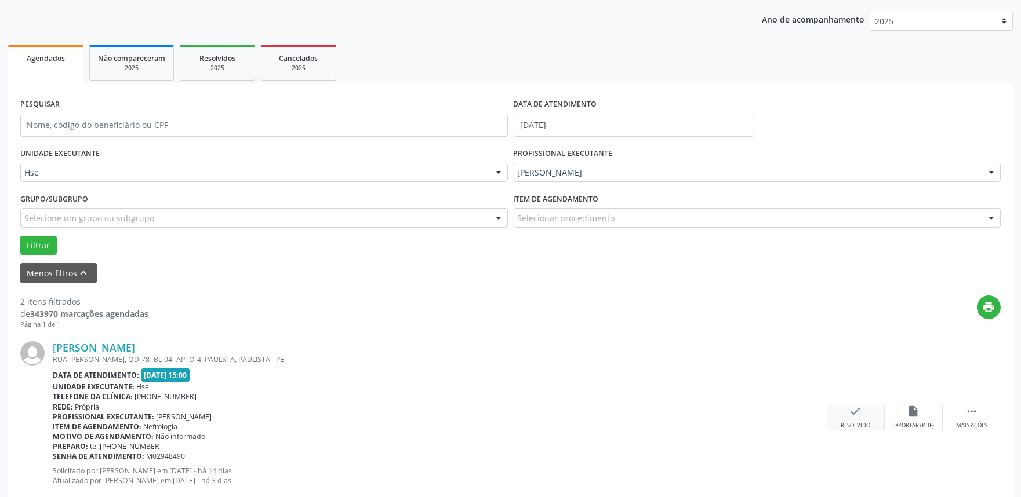
click at [865, 414] on div "check Resolvido" at bounding box center [855, 417] width 58 height 25
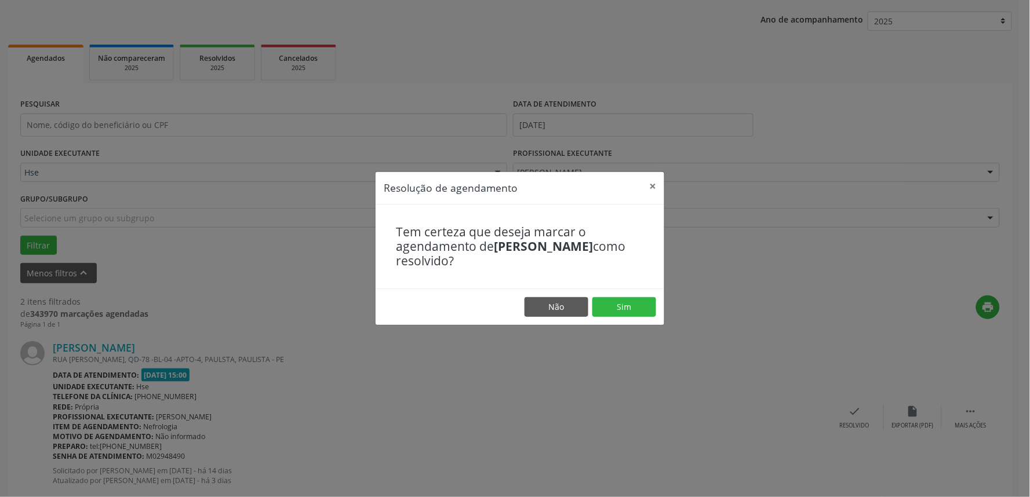
click at [635, 321] on footer "Não Sim" at bounding box center [520, 307] width 289 height 37
click at [638, 311] on button "Sim" at bounding box center [624, 307] width 64 height 20
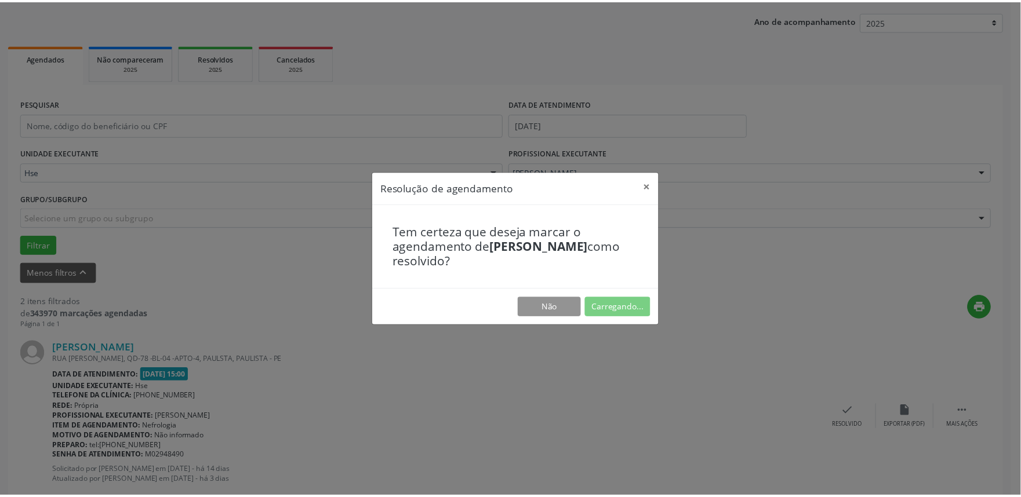
scroll to position [0, 0]
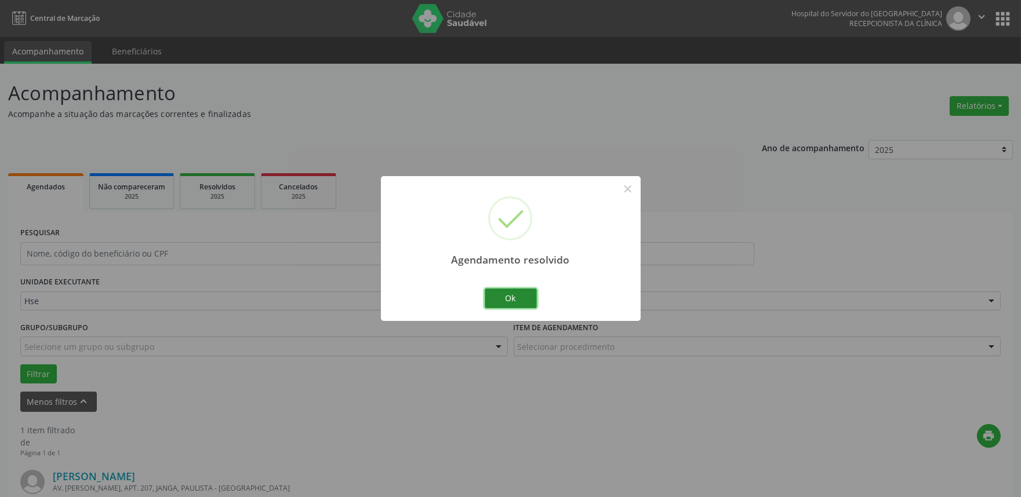
click at [523, 305] on button "Ok" at bounding box center [511, 299] width 52 height 20
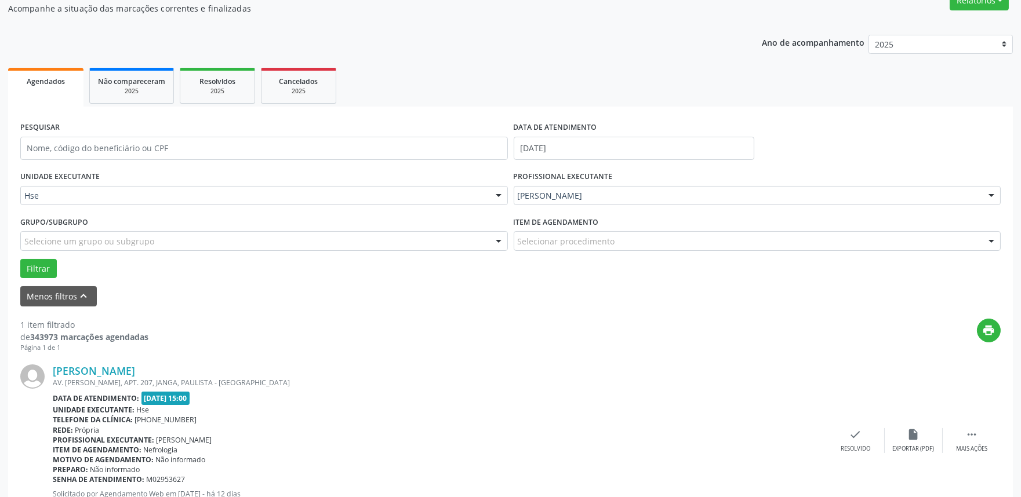
scroll to position [129, 0]
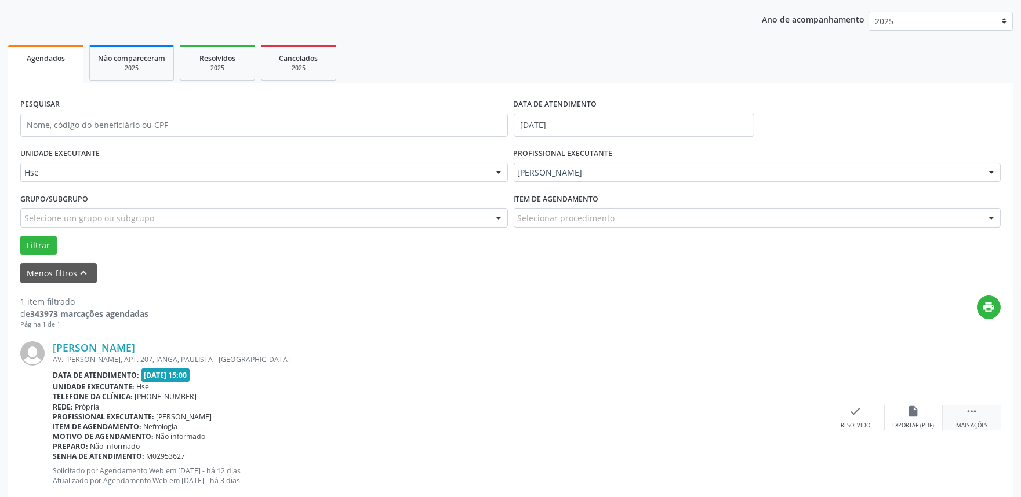
click at [967, 418] on div " Mais ações" at bounding box center [971, 417] width 58 height 25
click at [930, 409] on div "alarm_off Não compareceu" at bounding box center [913, 417] width 58 height 25
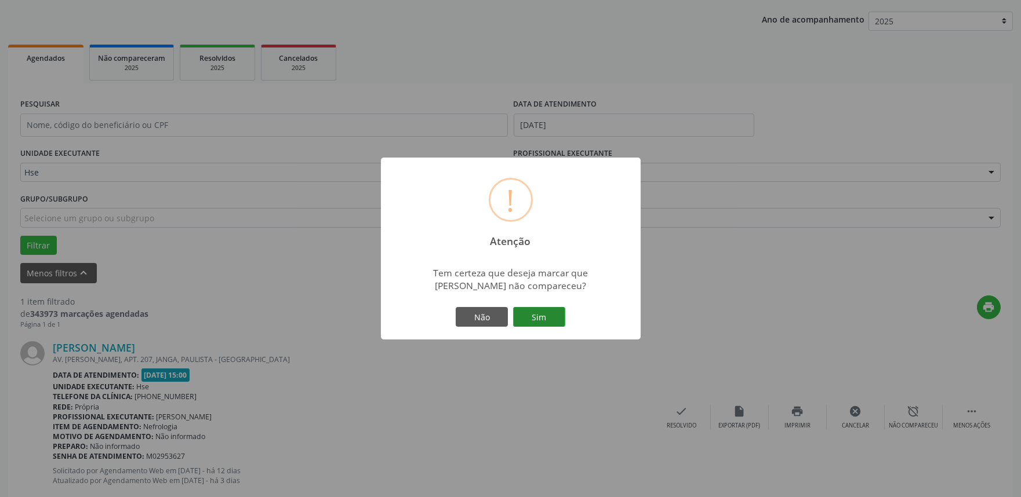
click at [547, 316] on button "Sim" at bounding box center [539, 317] width 52 height 20
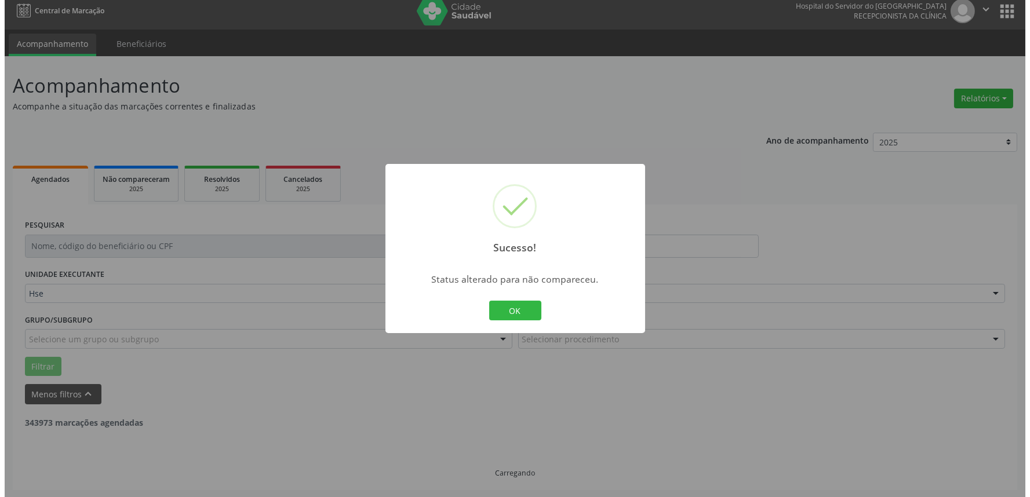
scroll to position [0, 0]
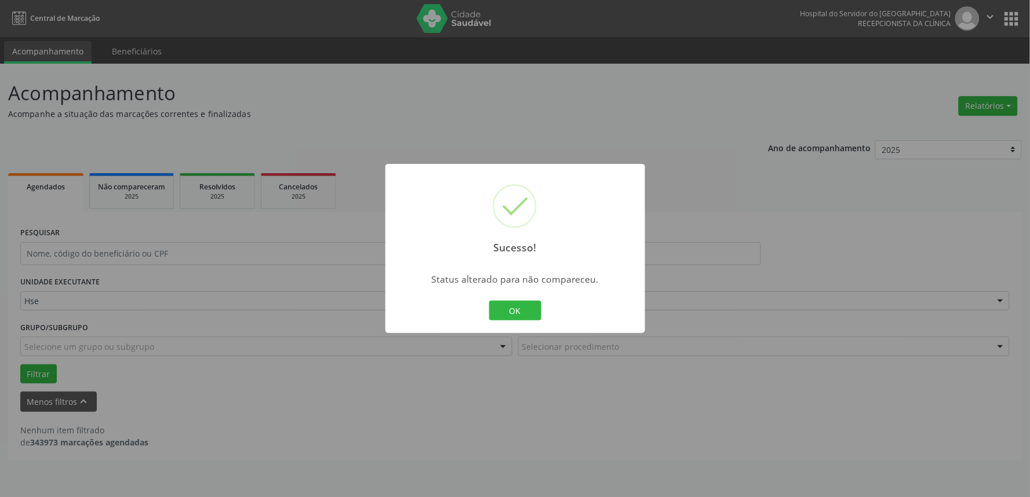
click at [489, 301] on button "OK" at bounding box center [515, 311] width 52 height 20
